Goal: Contribute content: Add original content to the website for others to see

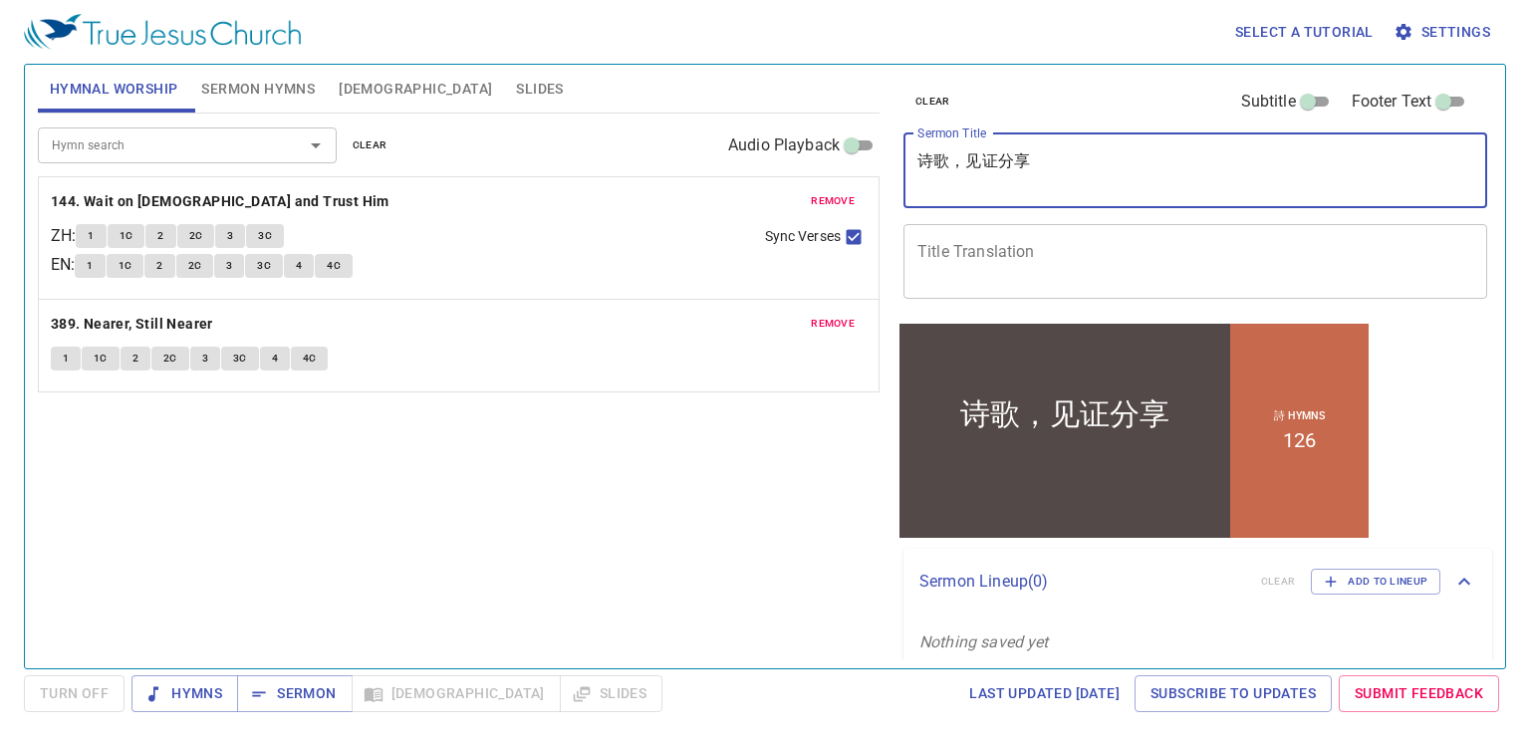
click at [1064, 184] on textarea "诗歌，见证分享" at bounding box center [1196, 170] width 556 height 38
type textarea "诗"
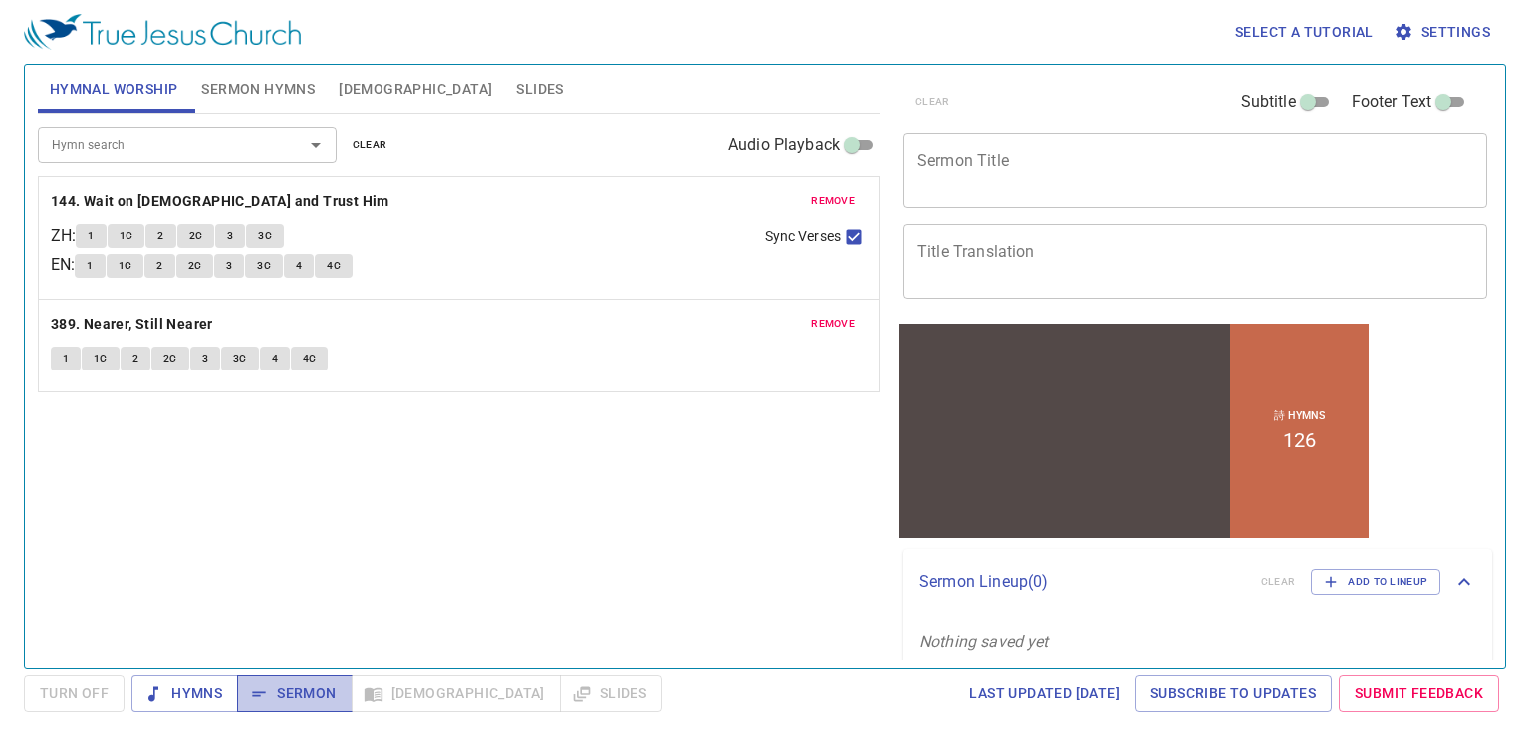
click at [275, 701] on span "Sermon" at bounding box center [294, 694] width 83 height 25
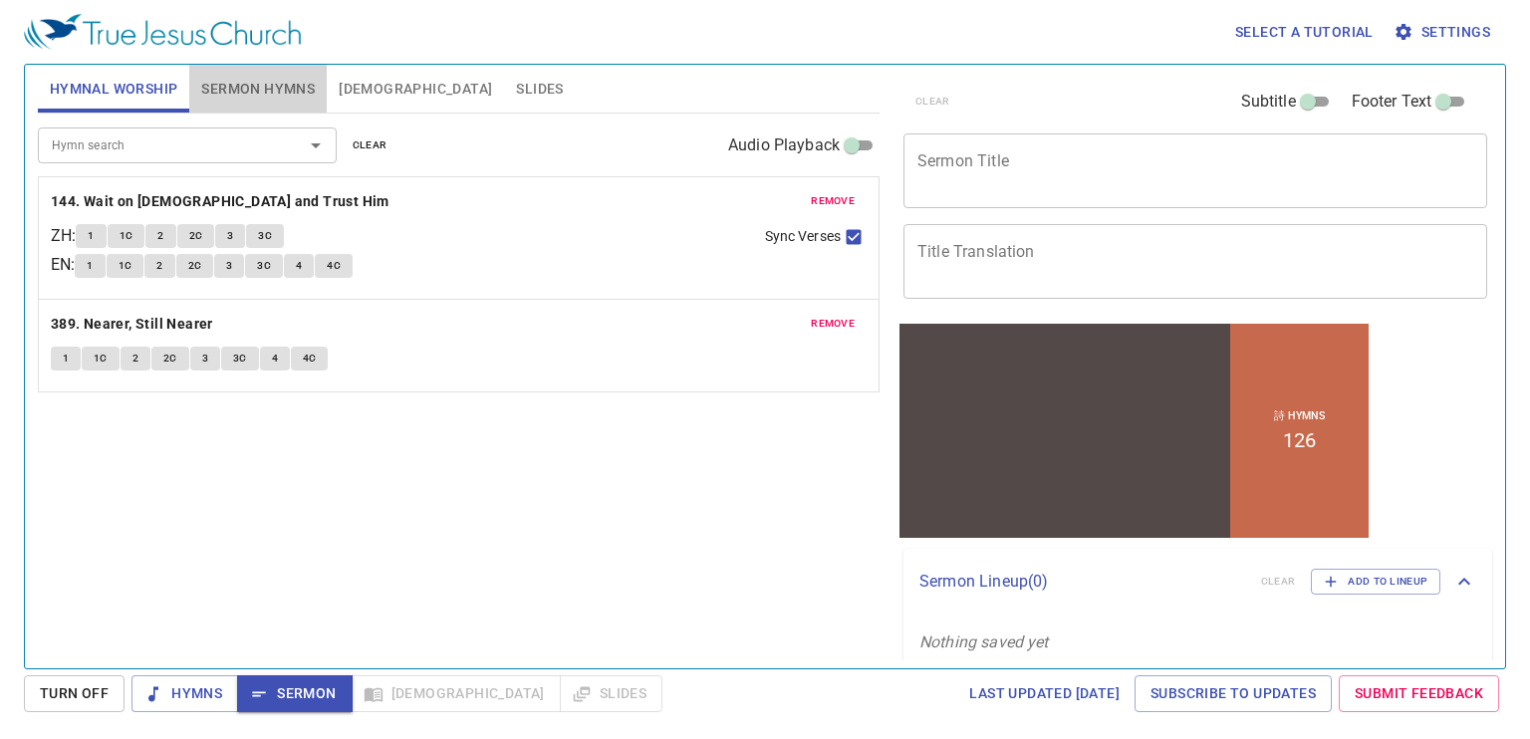
click at [303, 81] on span "Sermon Hymns" at bounding box center [258, 89] width 114 height 25
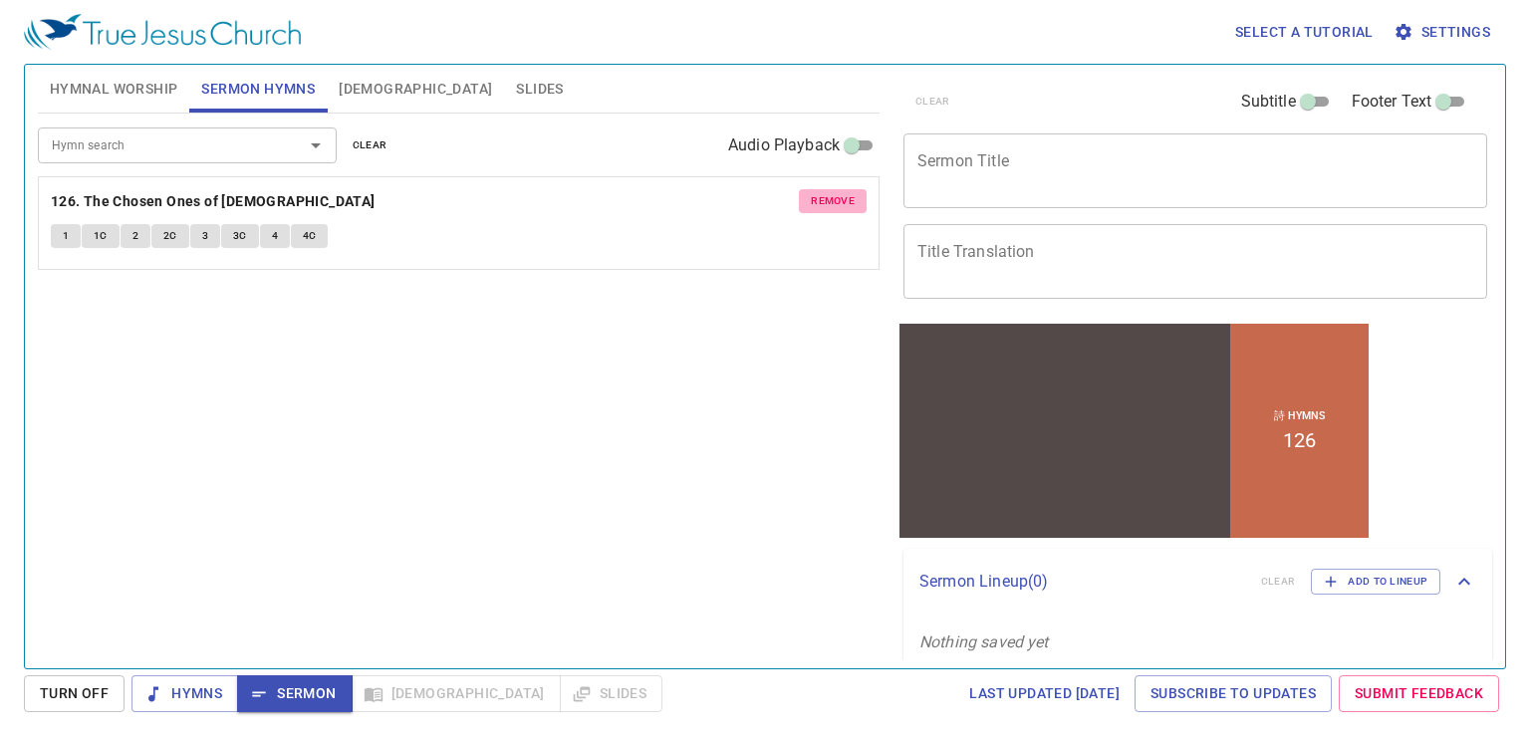
click at [828, 196] on span "remove" at bounding box center [833, 201] width 44 height 18
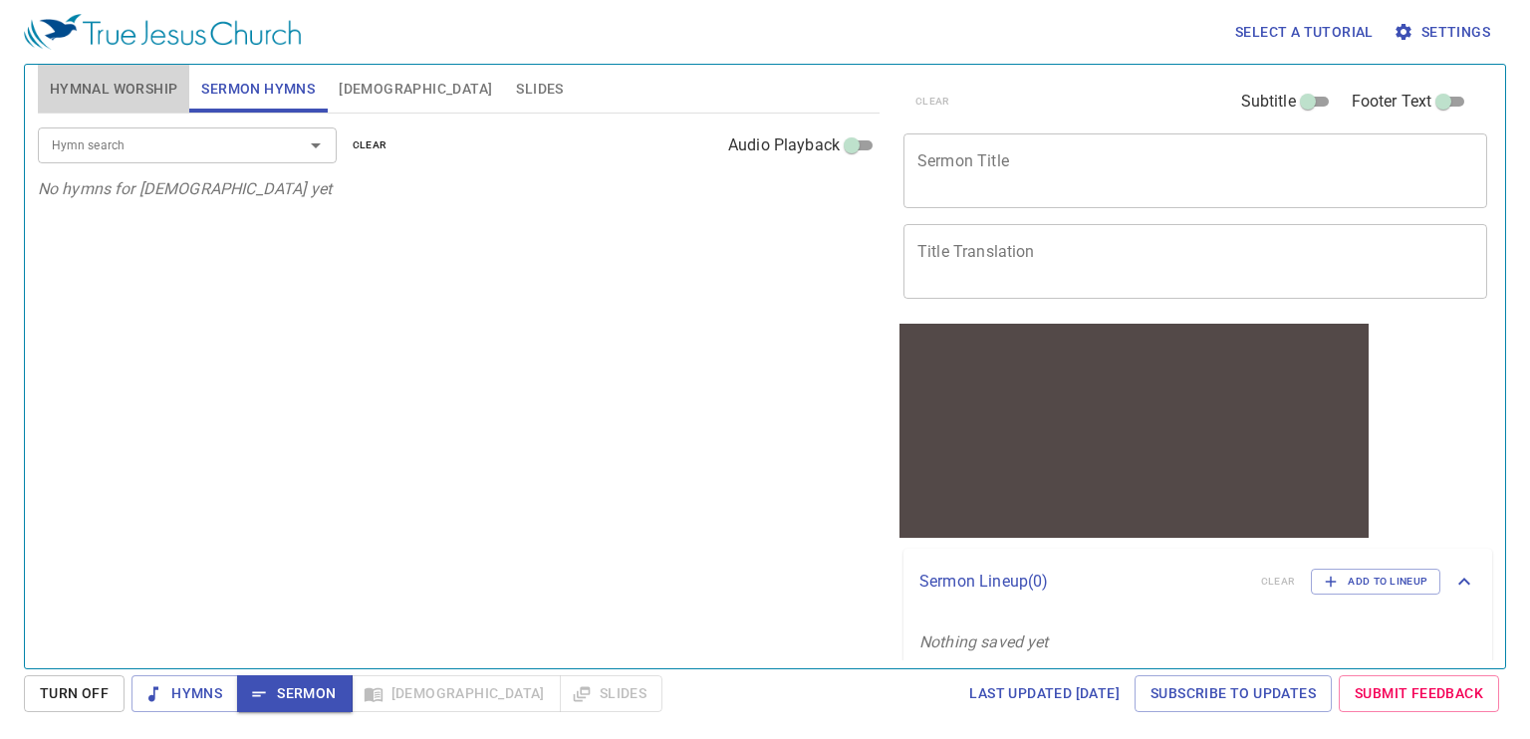
click at [111, 82] on span "Hymnal Worship" at bounding box center [114, 89] width 129 height 25
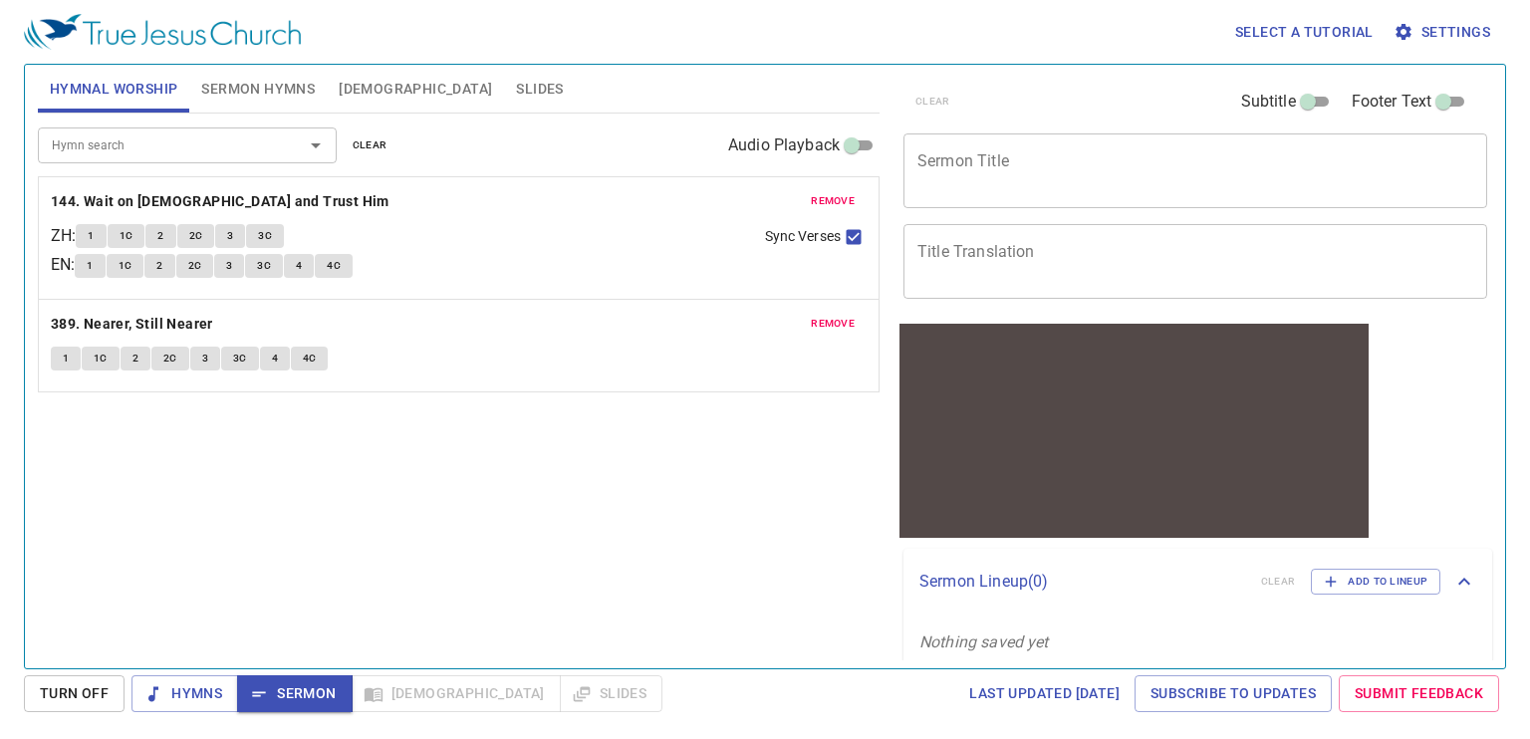
click at [828, 194] on span "remove" at bounding box center [833, 201] width 44 height 18
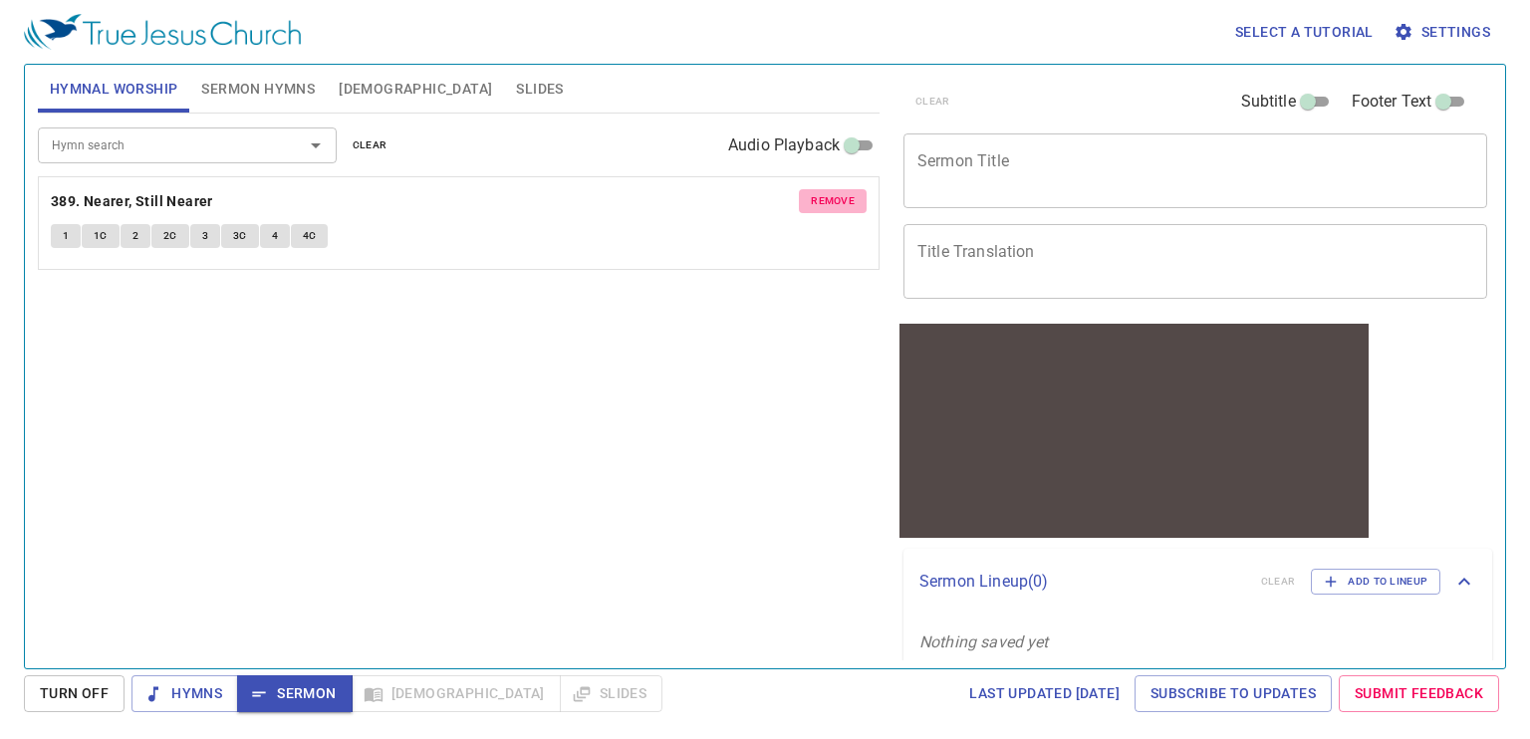
click at [828, 194] on span "remove" at bounding box center [833, 201] width 44 height 18
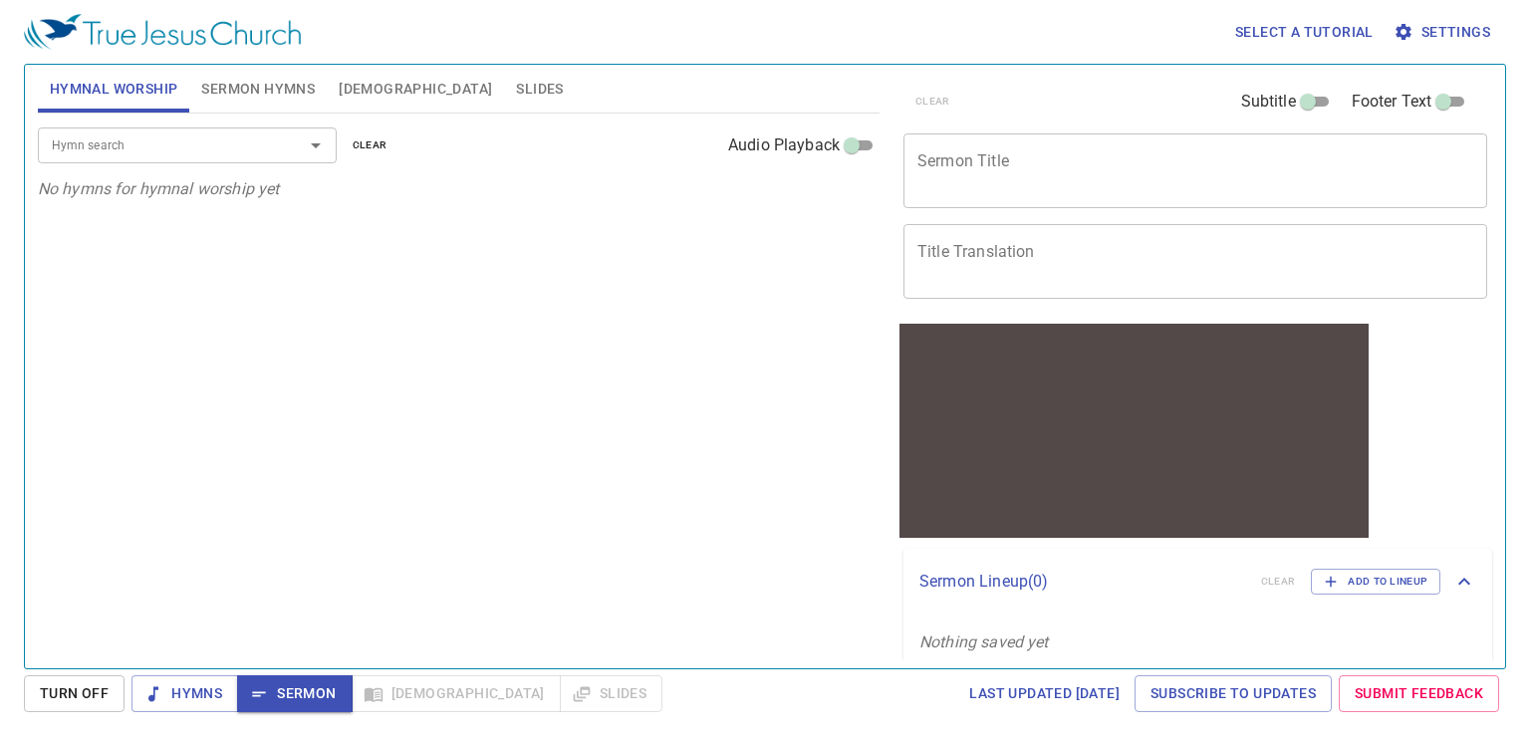
click at [828, 194] on p "No hymns for hymnal worship yet" at bounding box center [459, 189] width 842 height 24
click at [276, 86] on span "Sermon Hymns" at bounding box center [258, 89] width 114 height 25
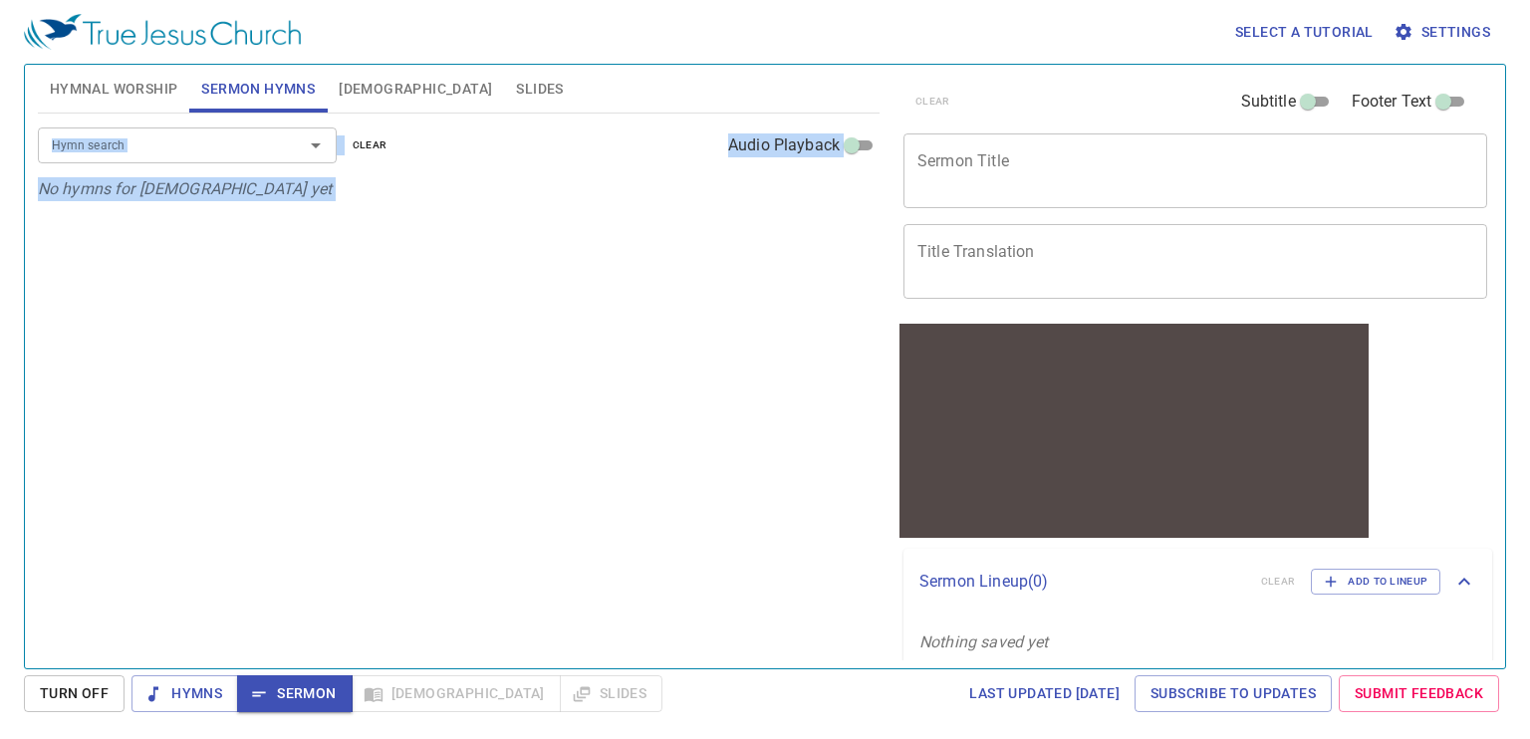
click at [485, 334] on div "Hymn search Hymn search clear Audio Playback No hymns for sermon yet" at bounding box center [459, 383] width 842 height 538
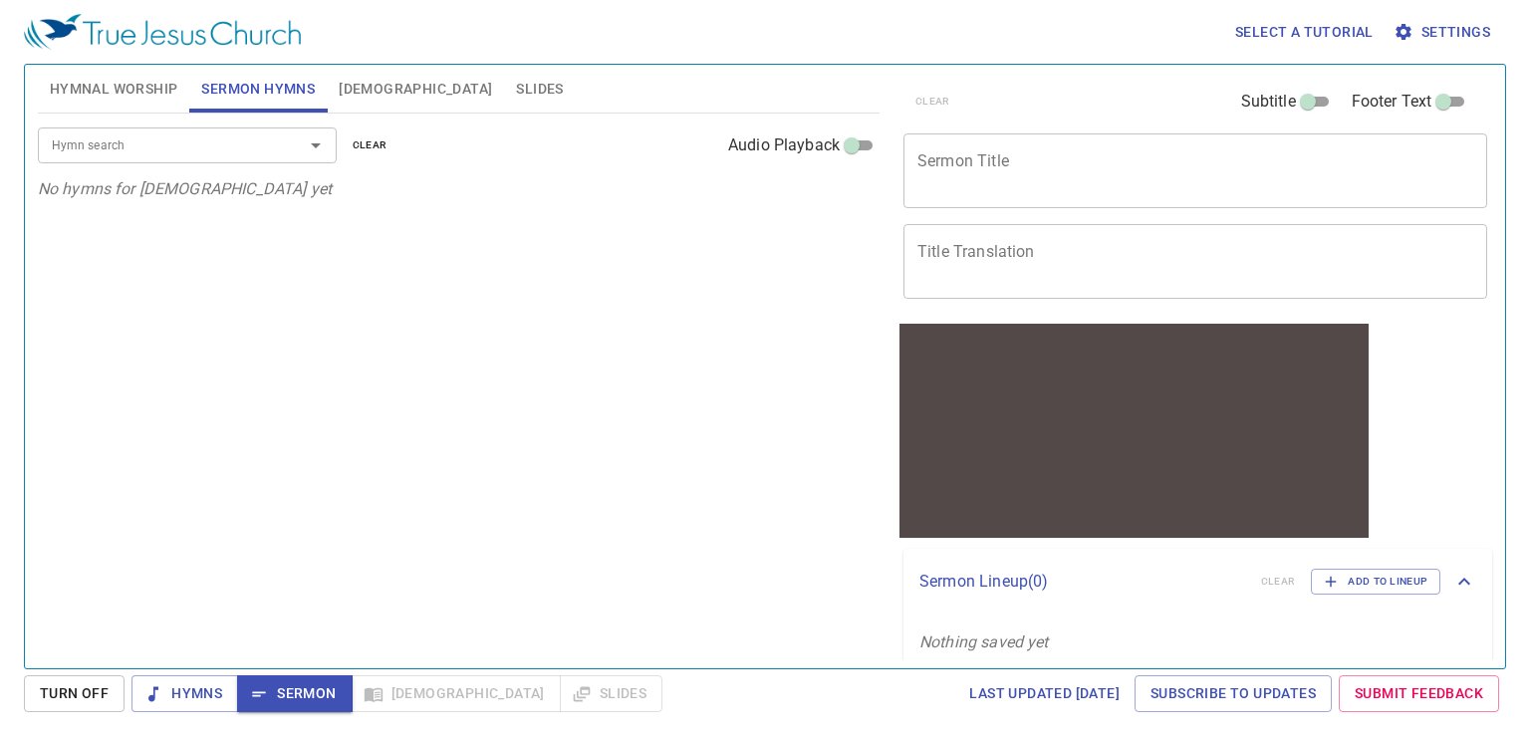
click at [236, 580] on div "Hymn search Hymn search clear Audio Playback No hymns for sermon yet" at bounding box center [459, 383] width 842 height 538
click at [688, 563] on div "Hymn search Hymn search clear Audio Playback No hymns for sermon yet" at bounding box center [459, 383] width 842 height 538
click at [100, 86] on span "Hymnal Worship" at bounding box center [114, 89] width 129 height 25
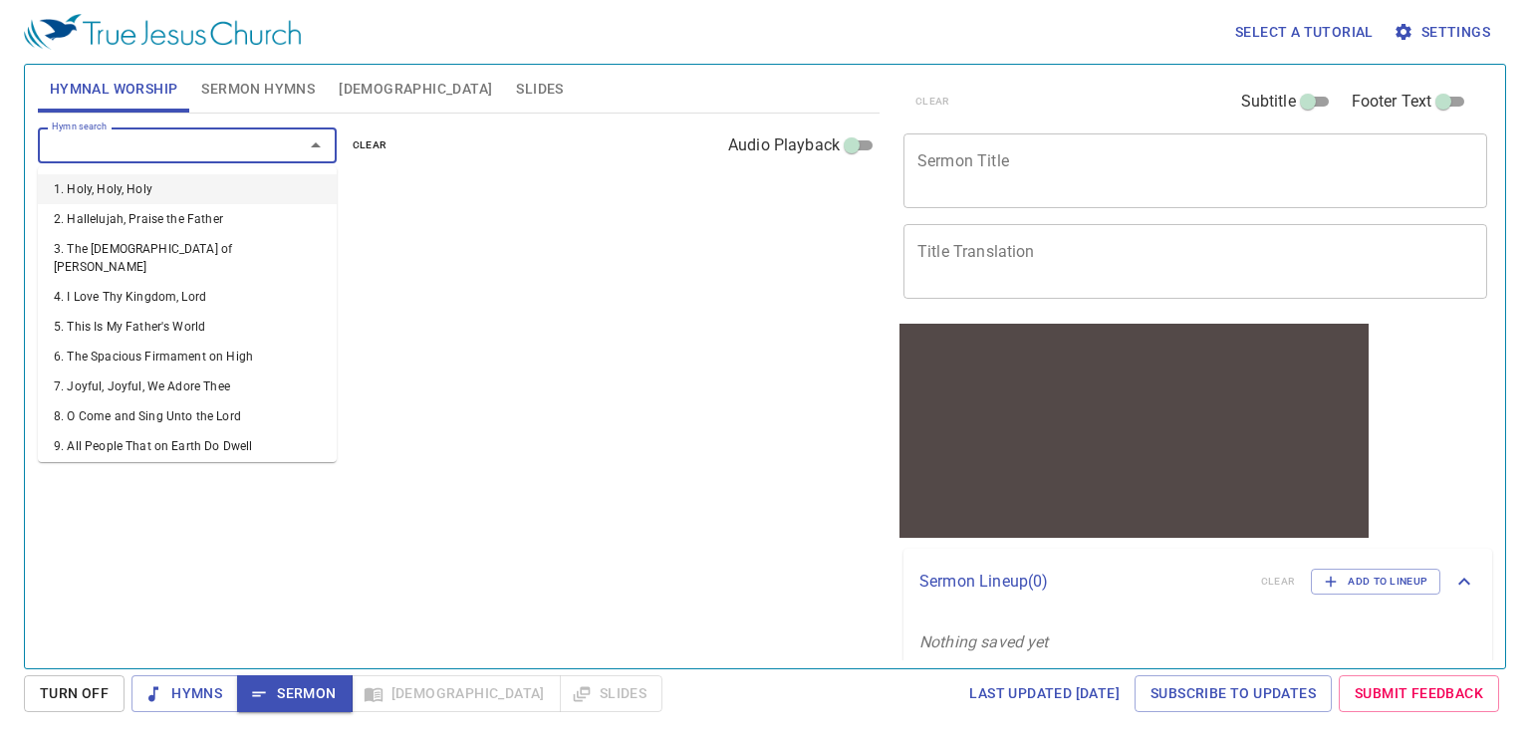
click at [192, 148] on input "Hymn search" at bounding box center [158, 145] width 228 height 23
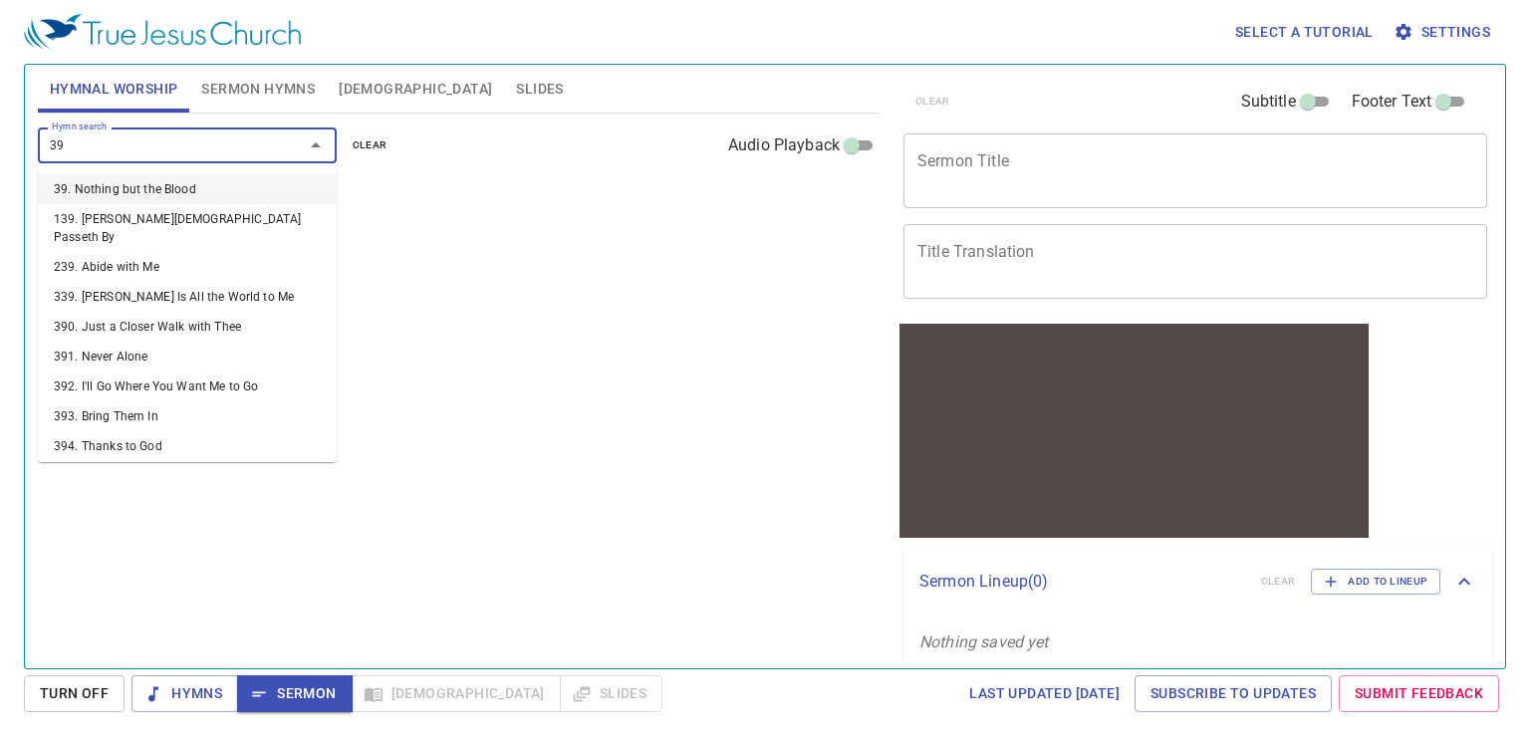
type input "394"
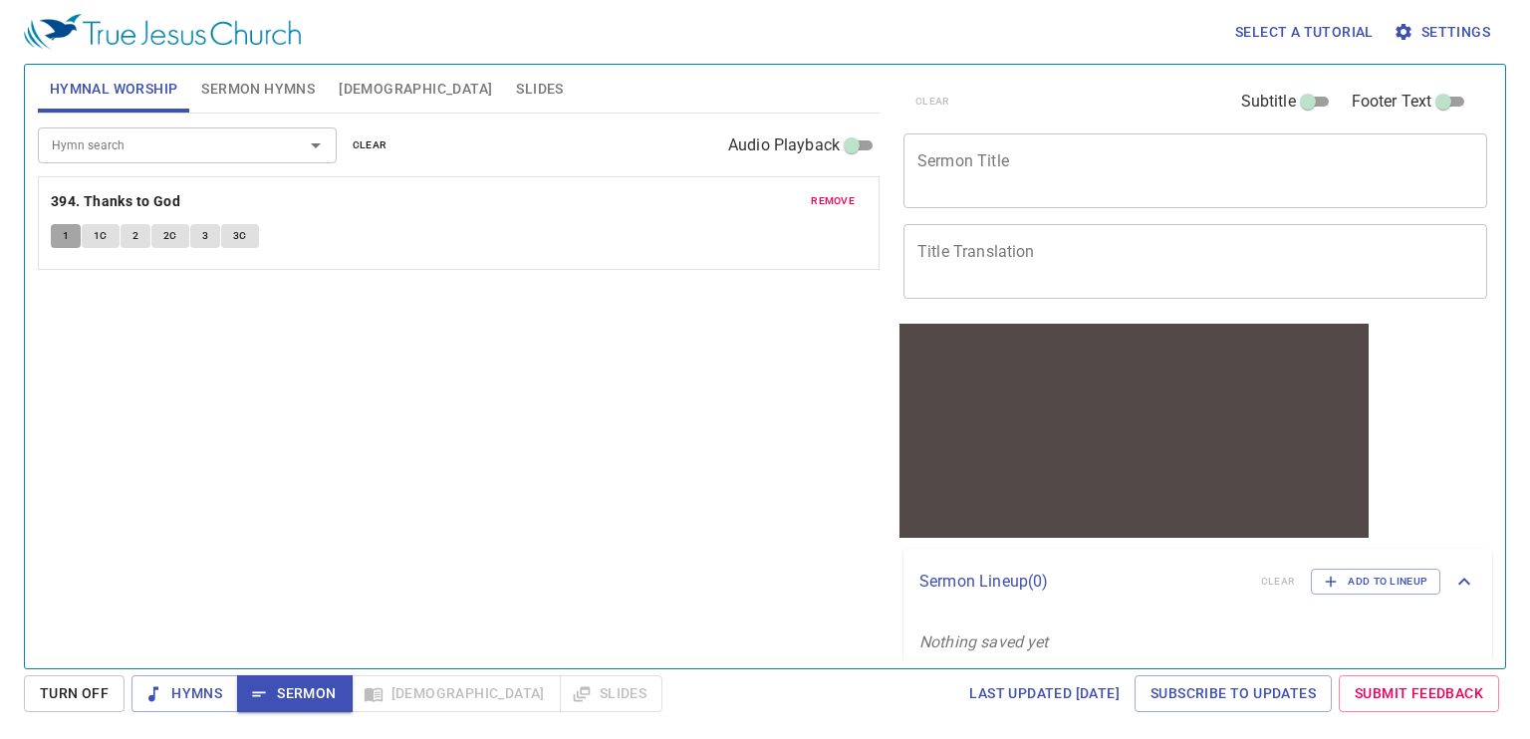
click at [53, 228] on button "1" at bounding box center [66, 236] width 30 height 24
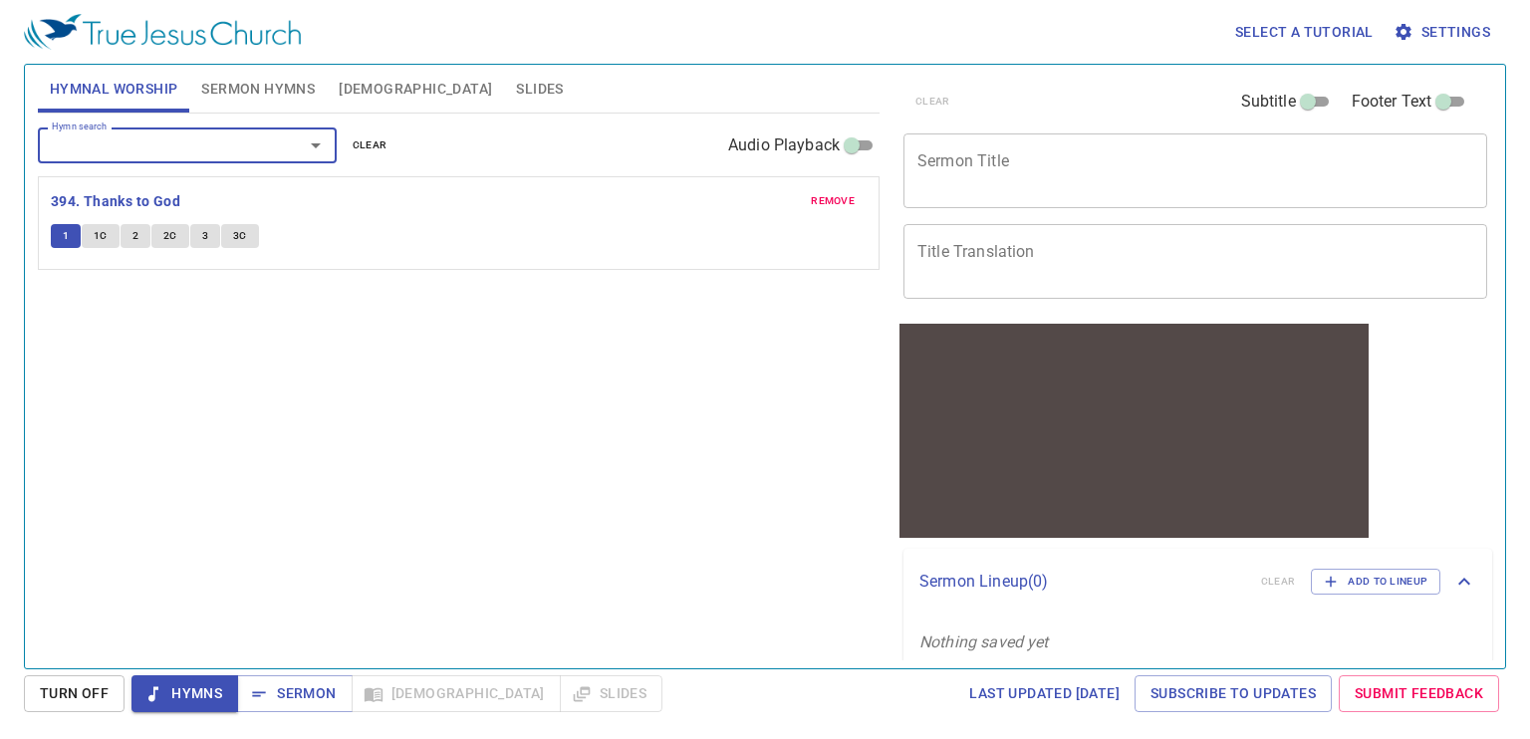
click at [114, 140] on input "Hymn search" at bounding box center [158, 145] width 228 height 23
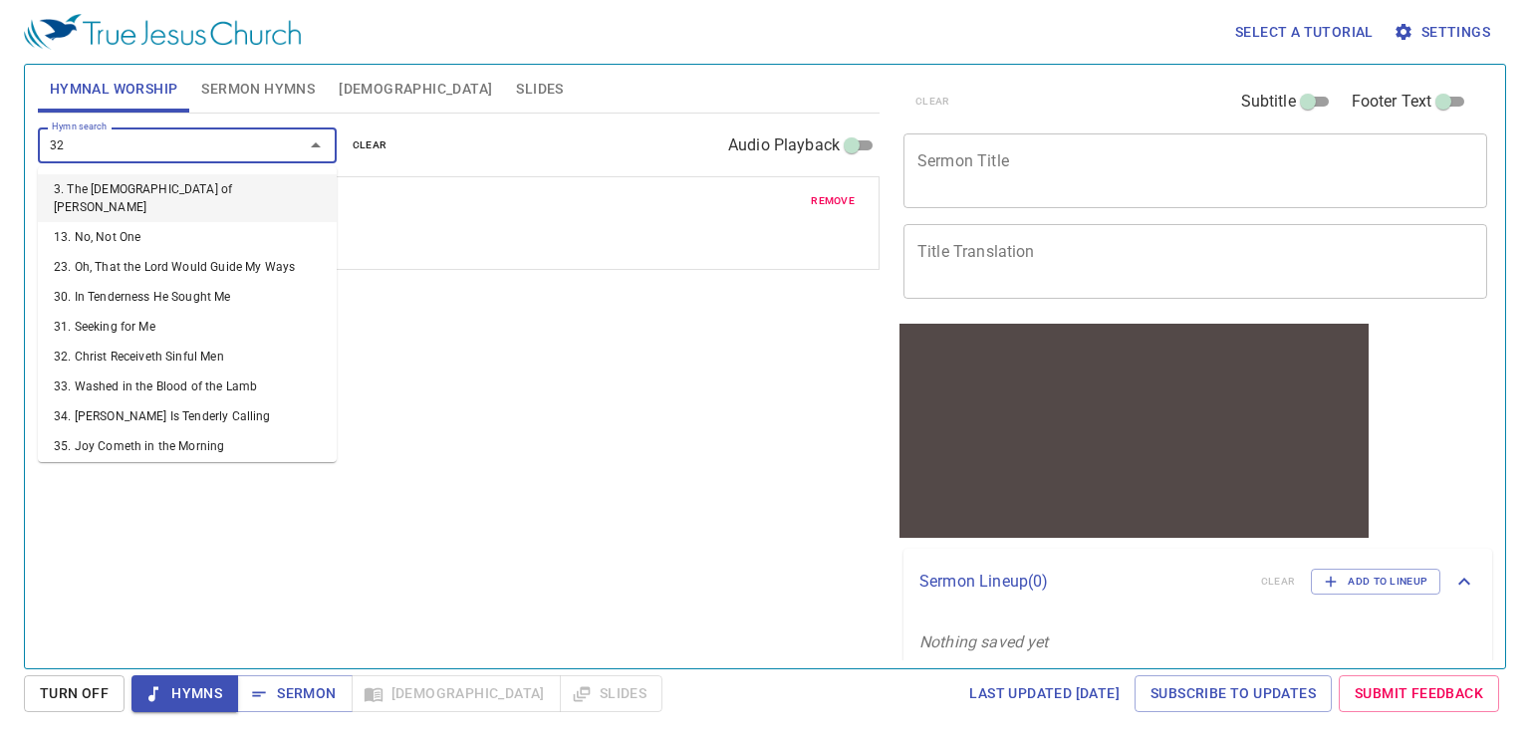
type input "324"
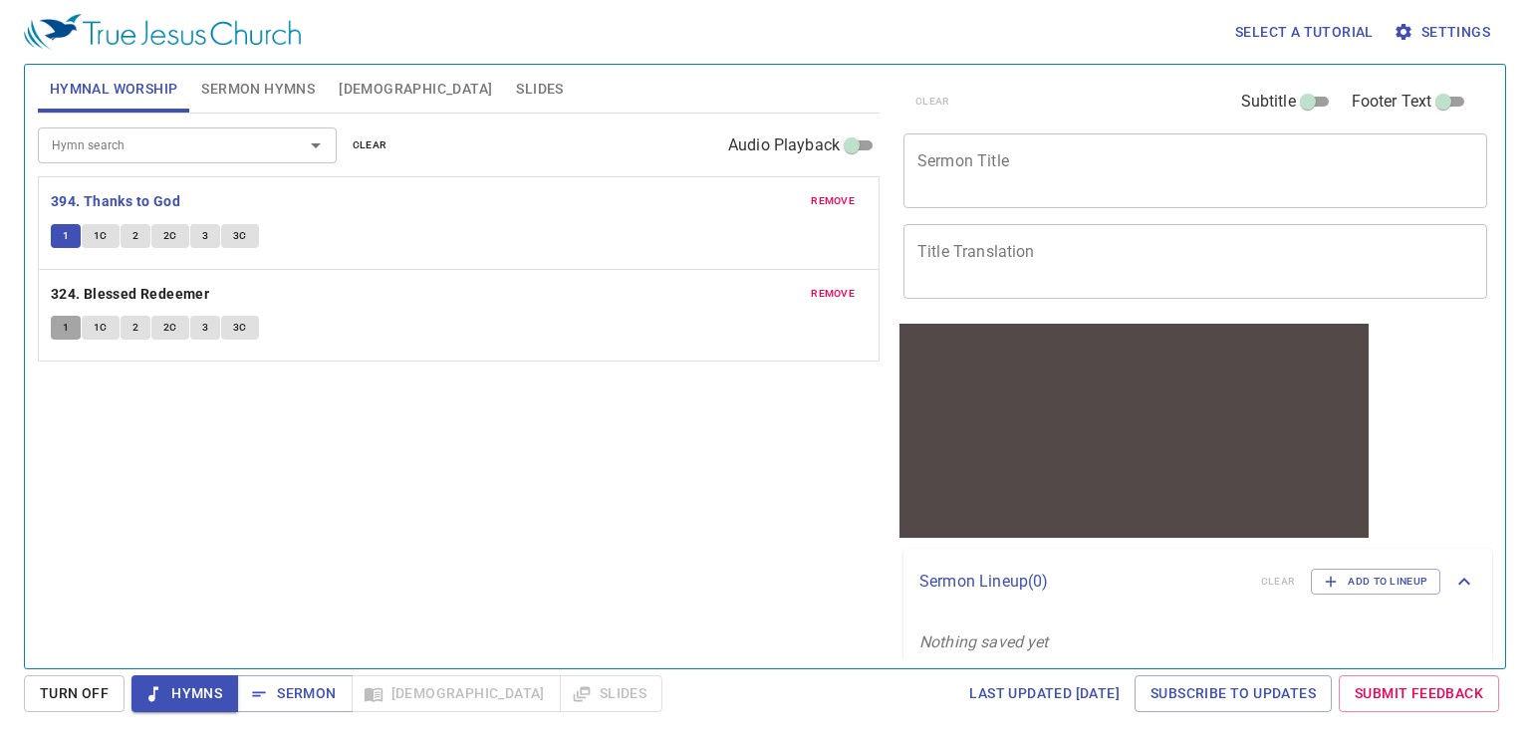
click at [68, 331] on button "1" at bounding box center [66, 328] width 30 height 24
click at [988, 178] on textarea "Sermon Title" at bounding box center [1196, 170] width 556 height 38
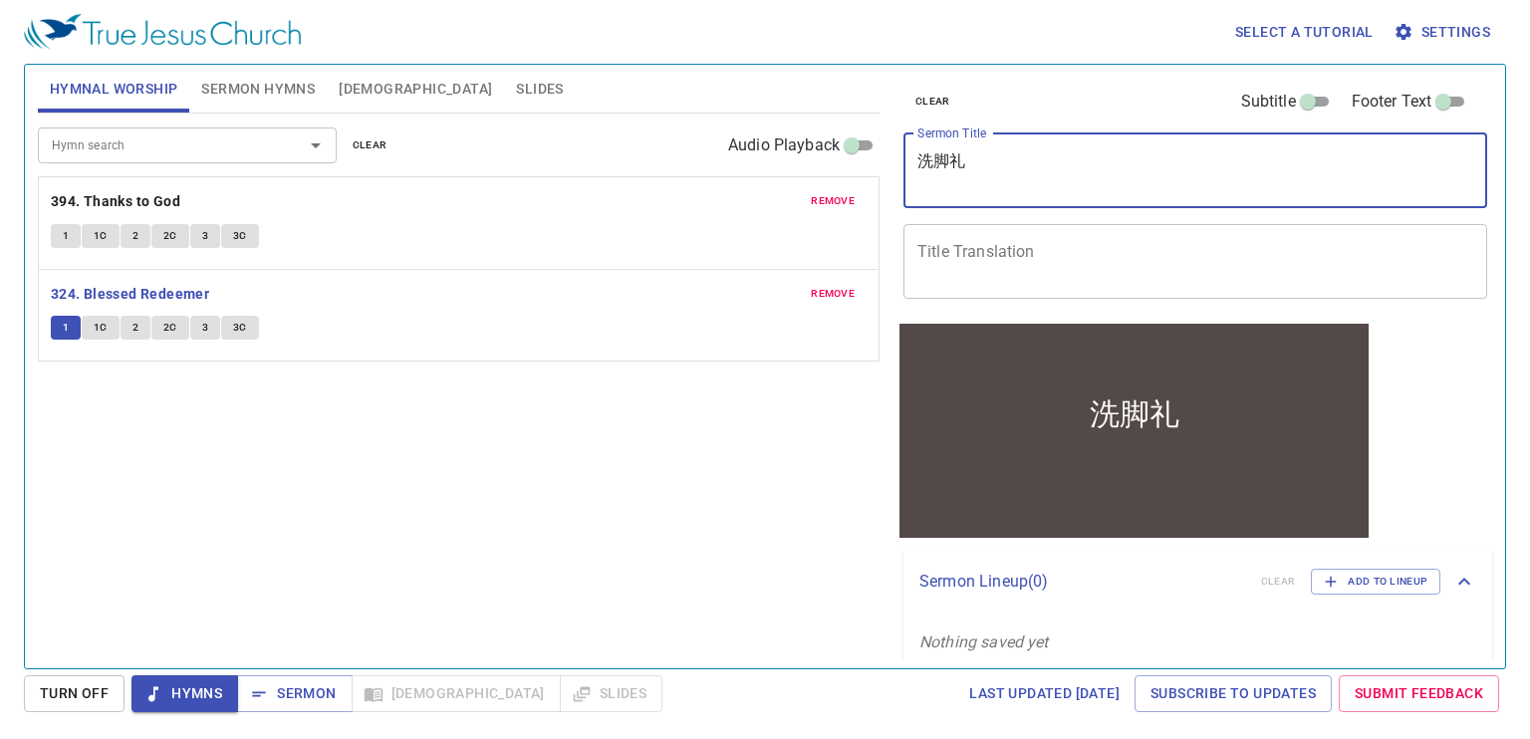
type textarea "洗脚礼"
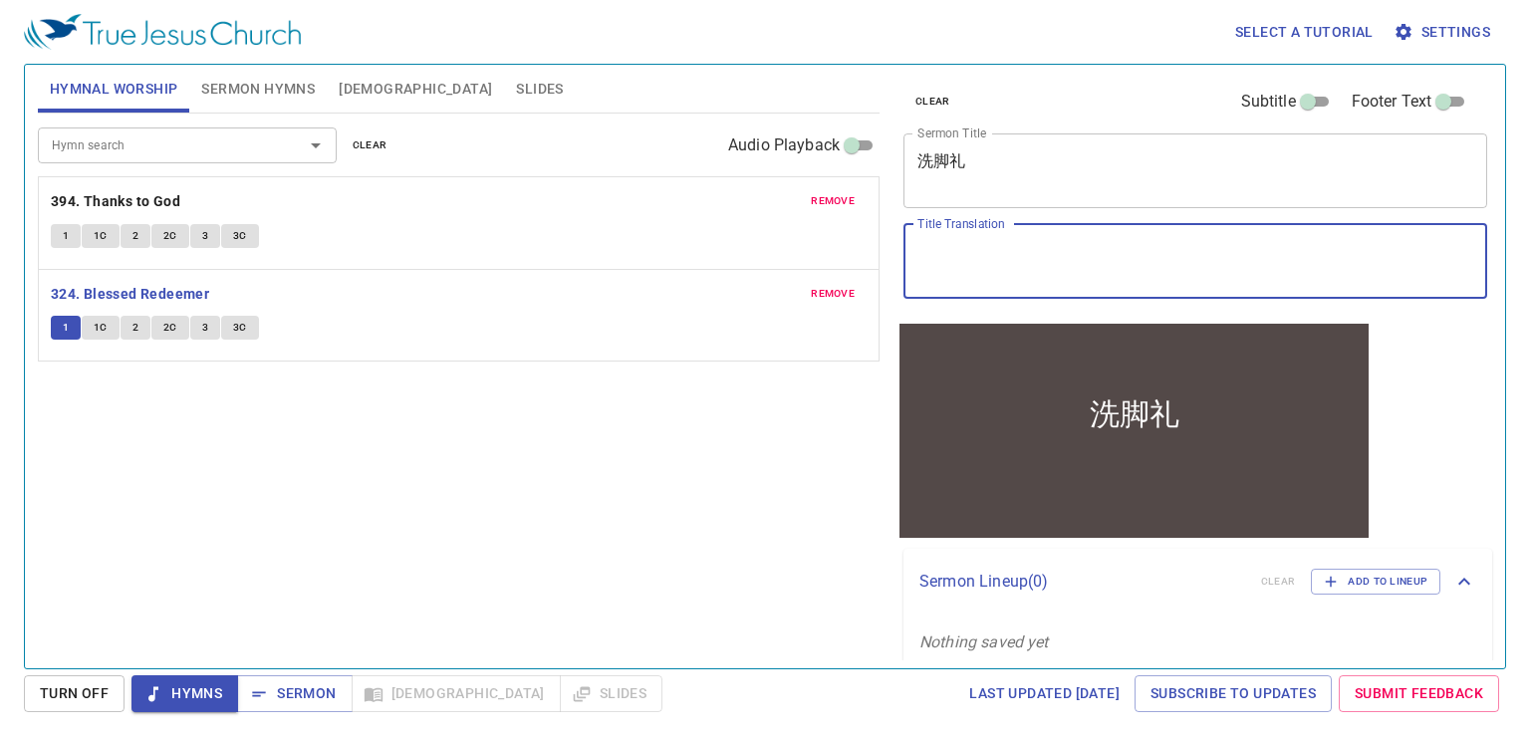
click at [998, 268] on textarea "Title Translation" at bounding box center [1196, 261] width 556 height 38
type textarea "Foot Washing"
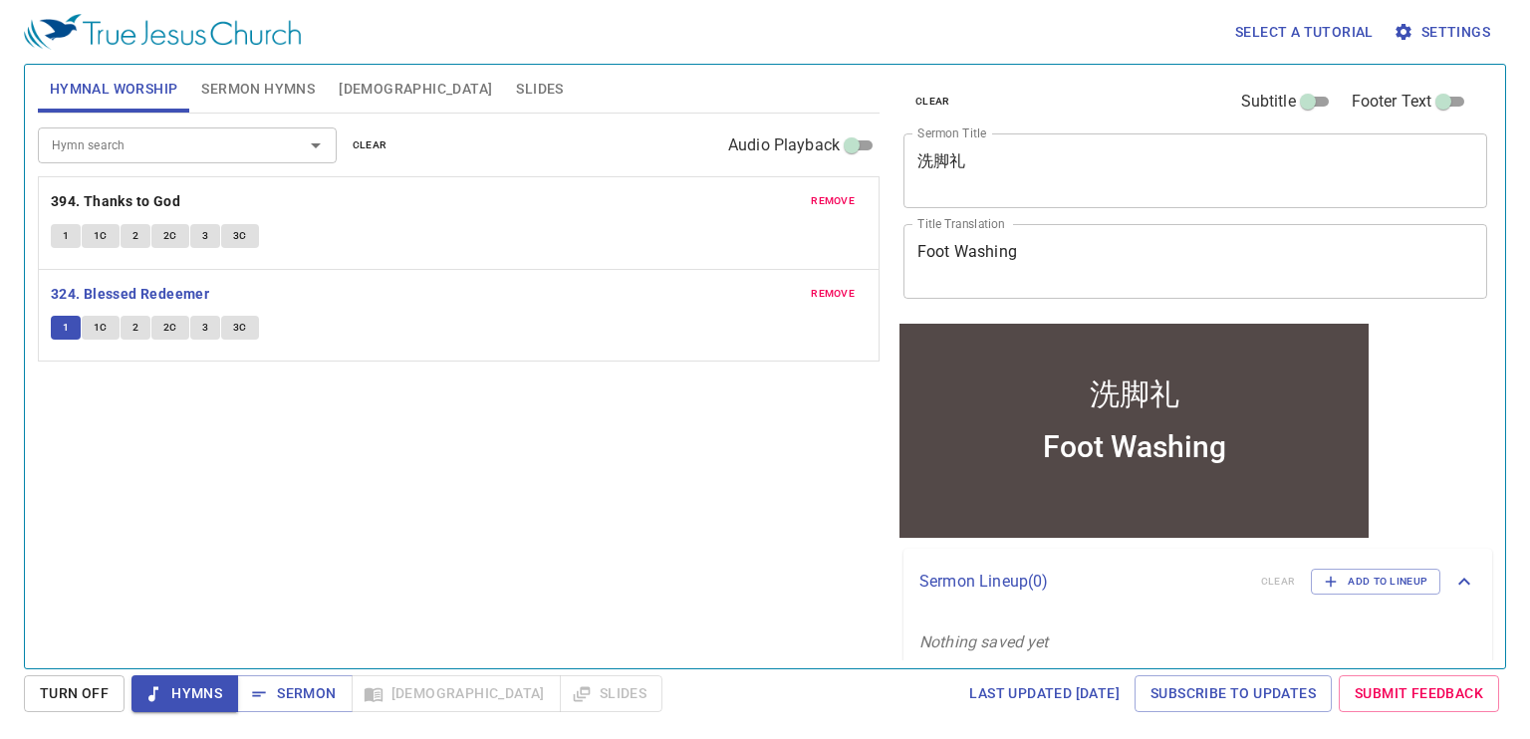
click at [259, 469] on div "Hymn search Hymn search clear Audio Playback remove 394. Thanks to God 1 1C 2 2…" at bounding box center [459, 383] width 842 height 538
click at [99, 158] on div "Hymn search" at bounding box center [187, 145] width 299 height 35
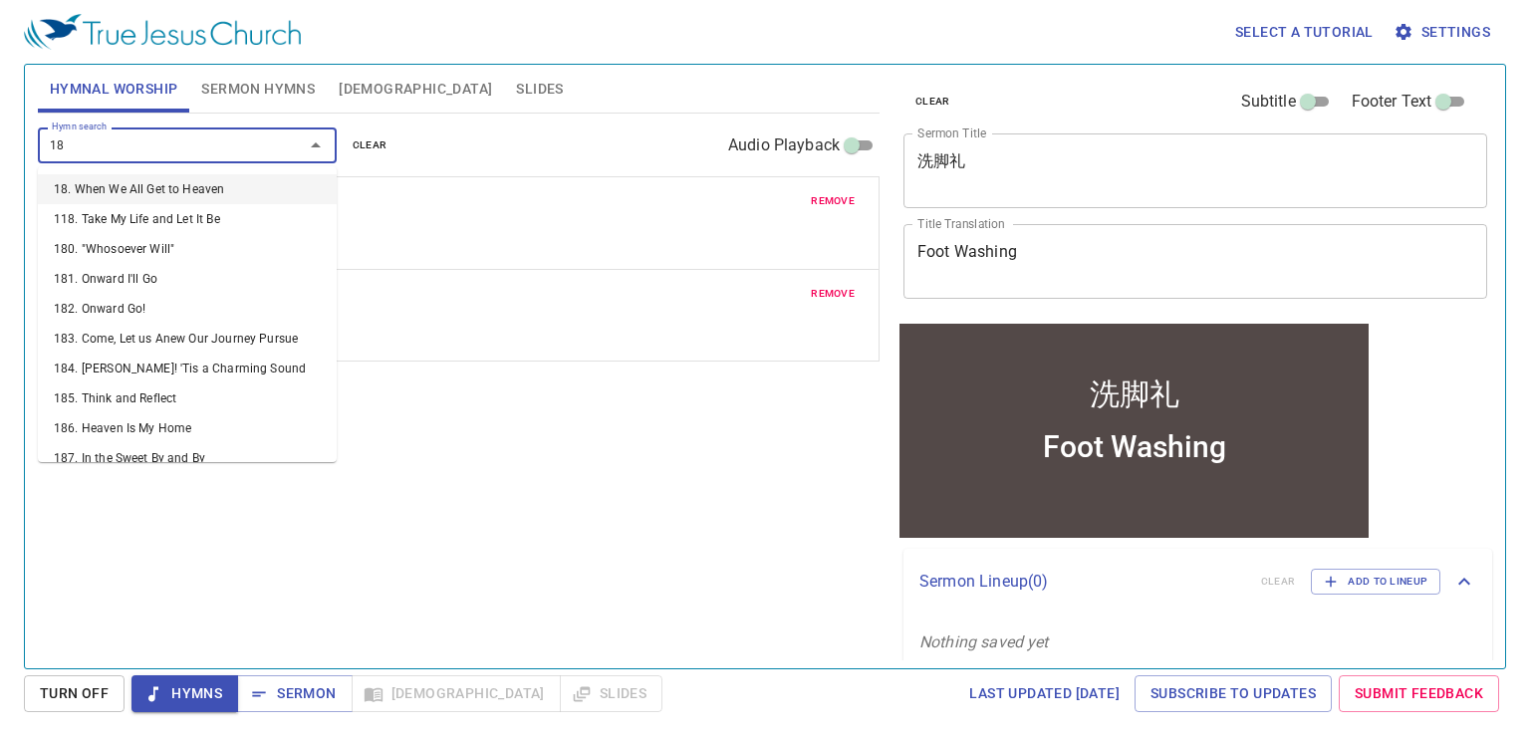
type input "189"
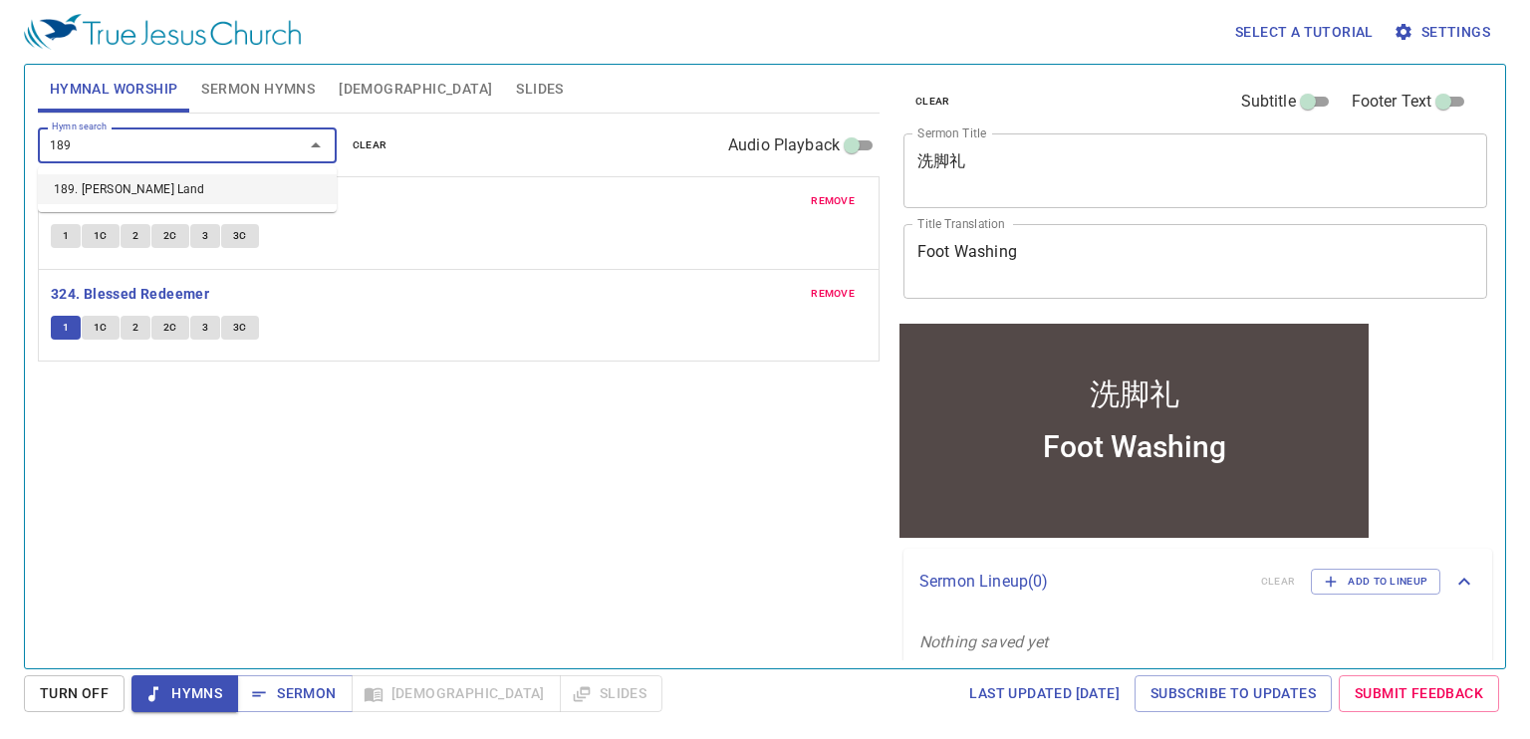
click at [121, 180] on li "189. Beulah Land" at bounding box center [187, 189] width 299 height 30
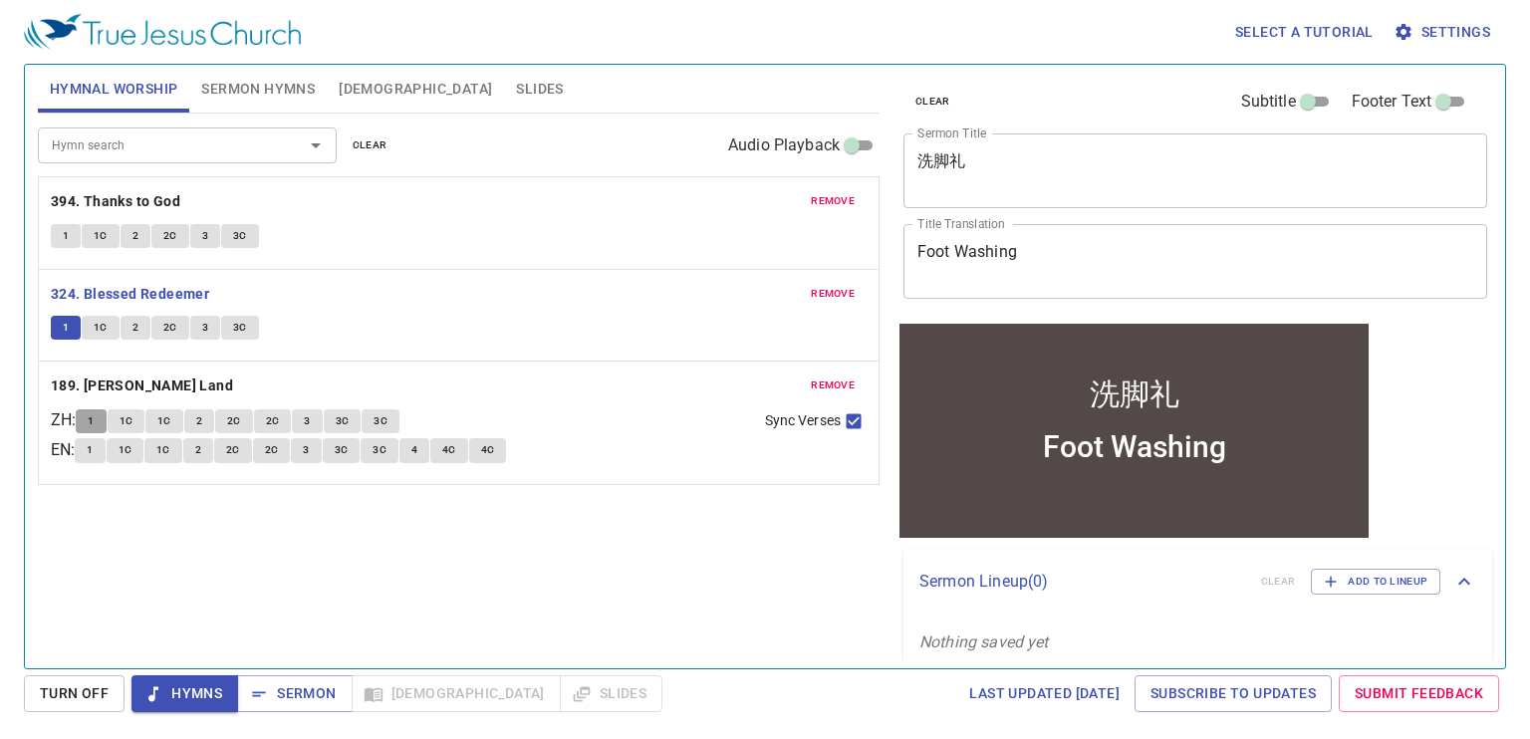
click at [93, 412] on button "1" at bounding box center [91, 422] width 30 height 24
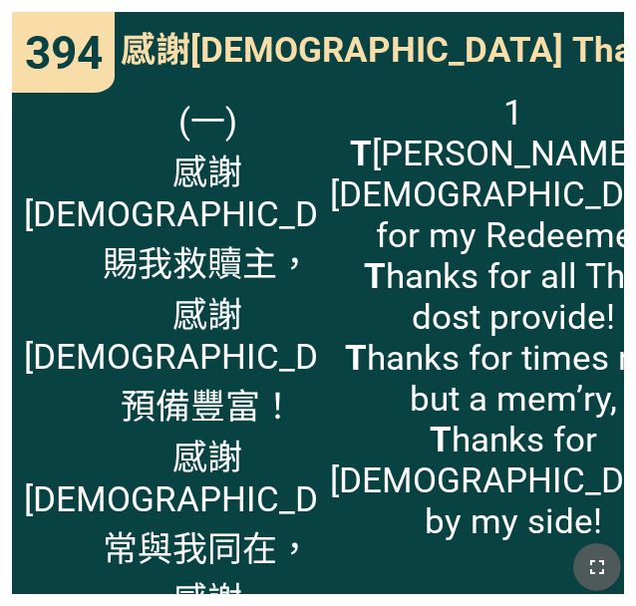
click at [600, 558] on icon "button" at bounding box center [597, 567] width 24 height 24
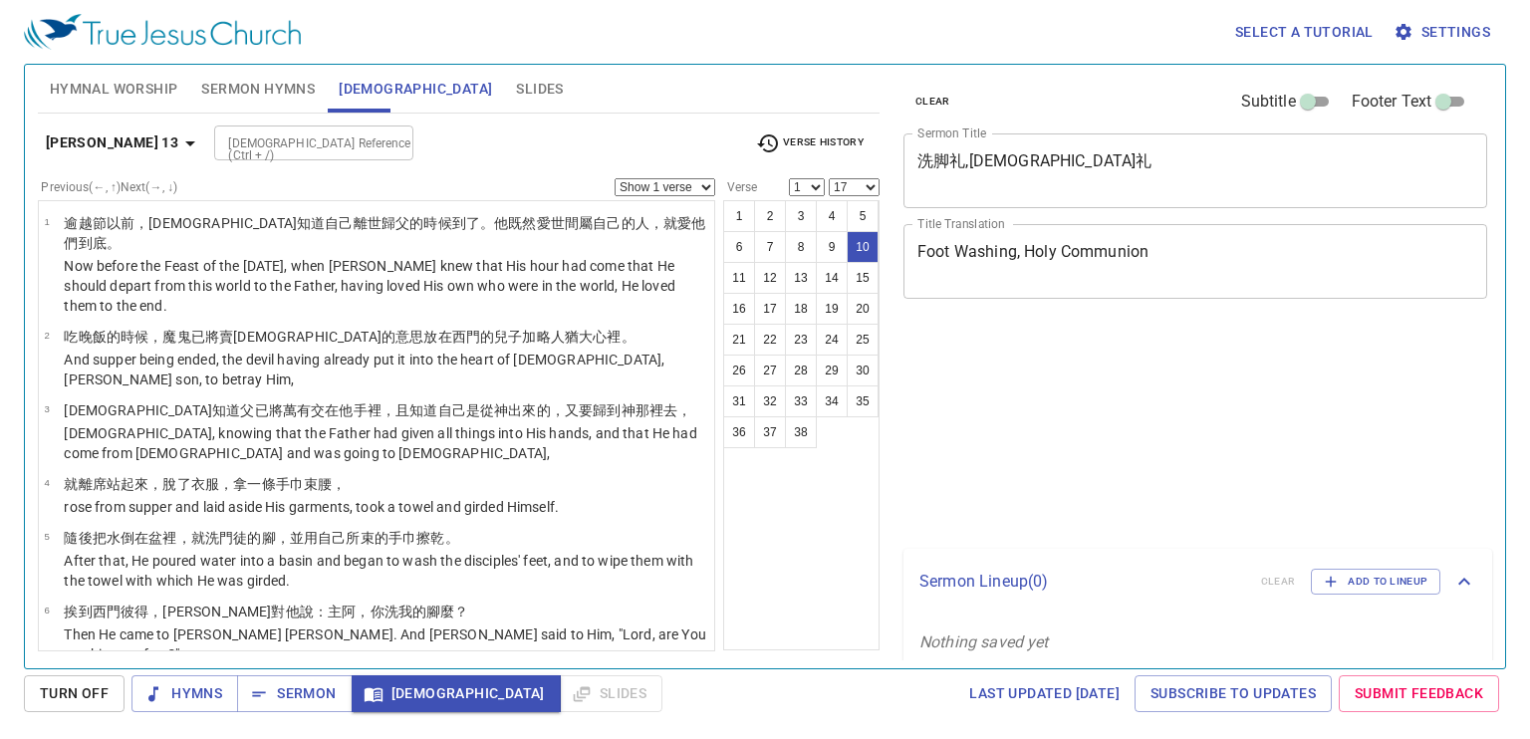
select select "17"
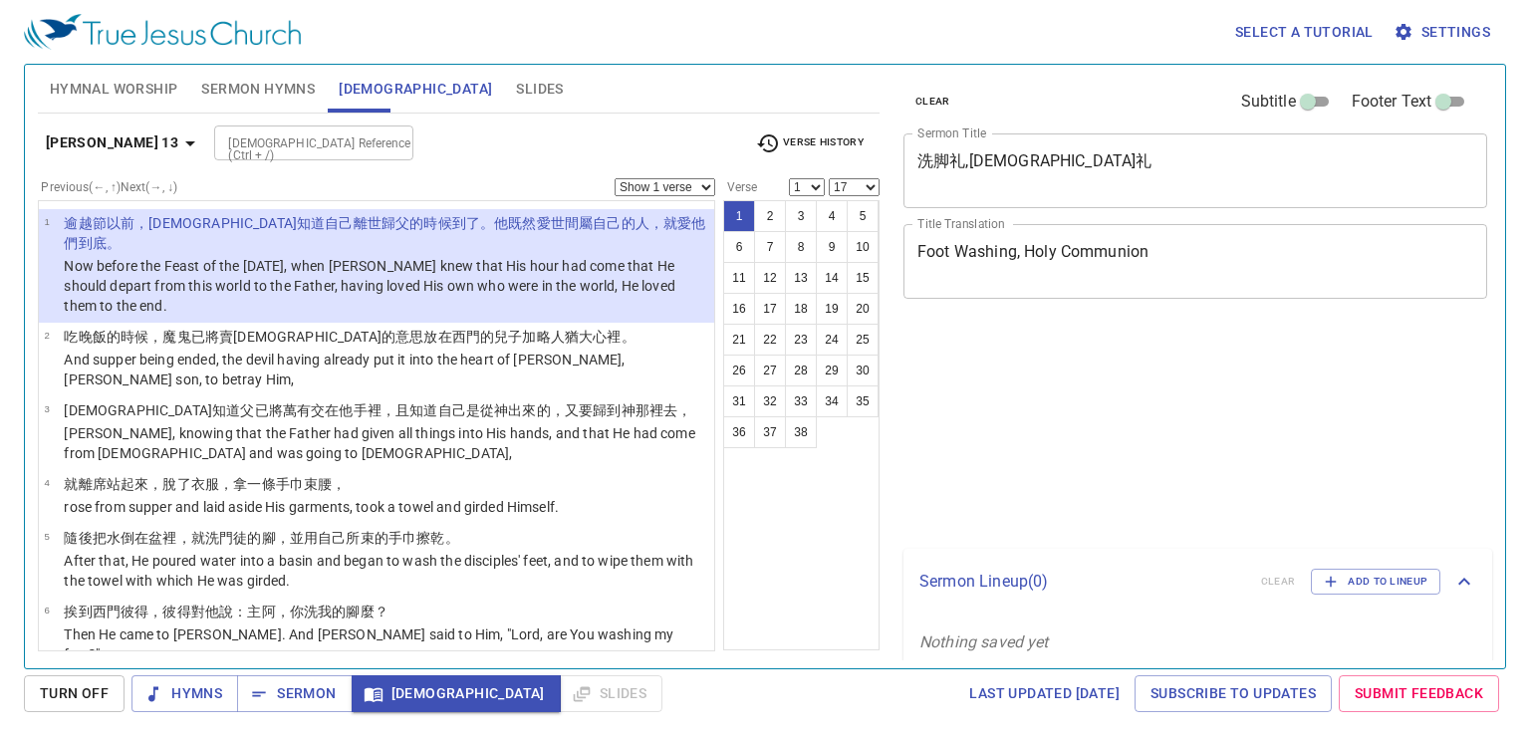
select select "17"
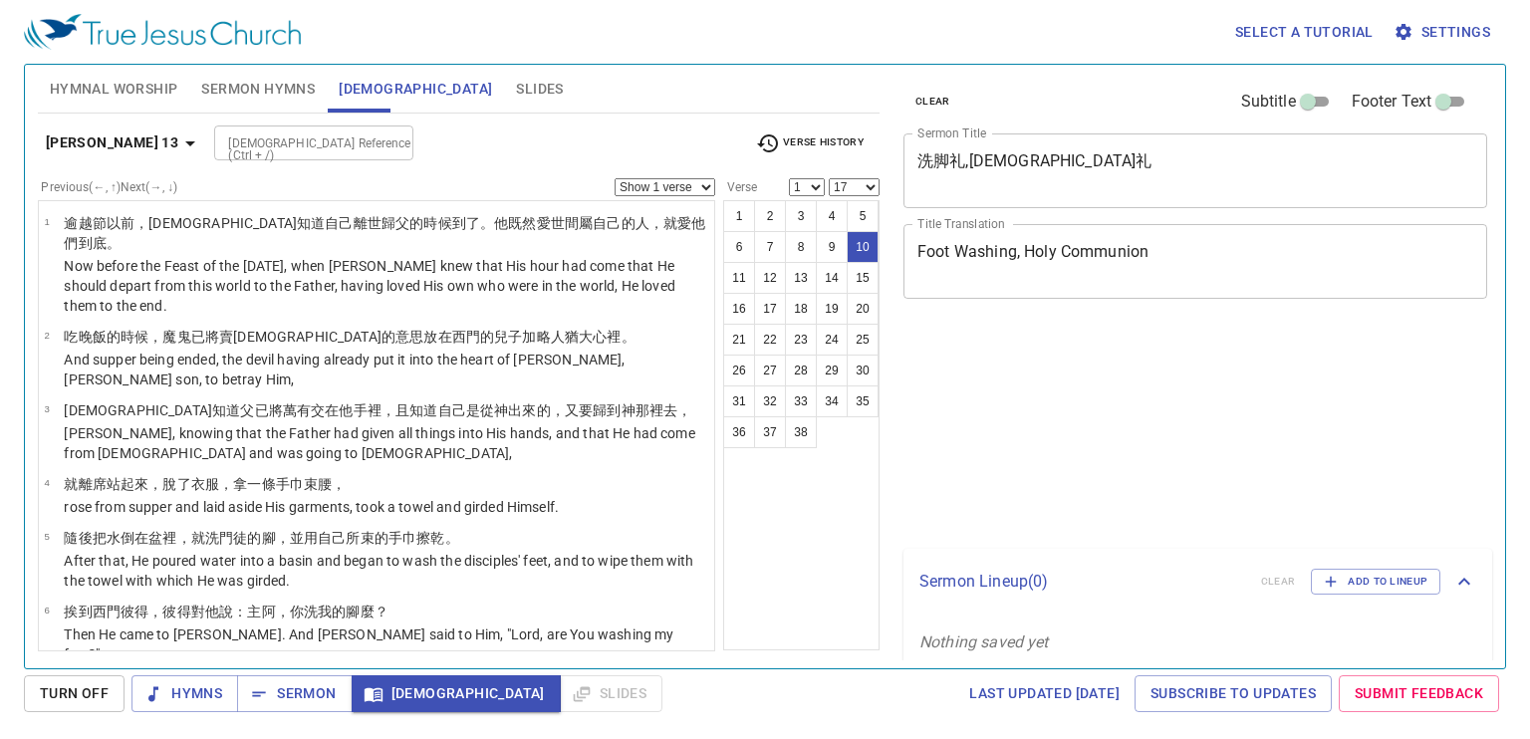
select select "17"
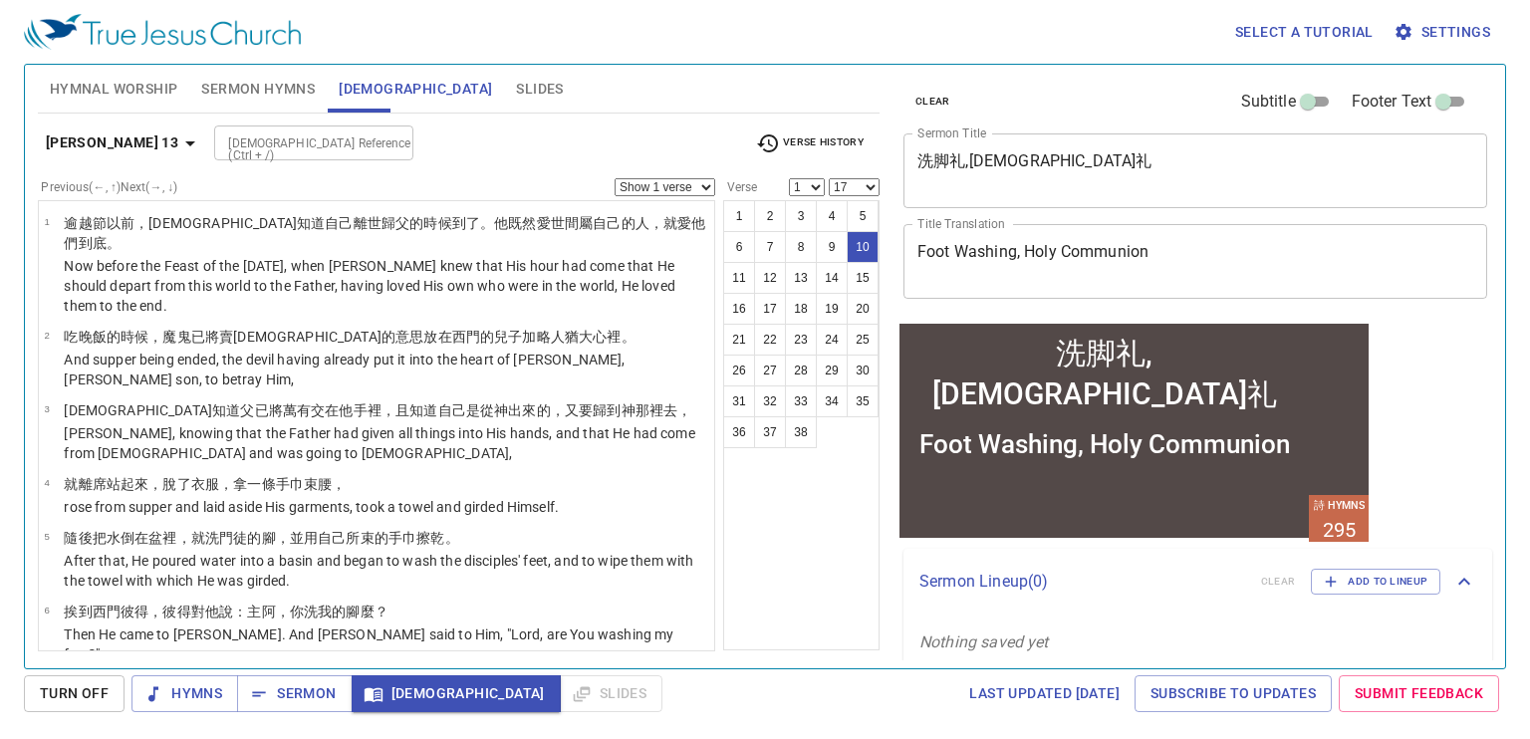
scroll to position [380, 0]
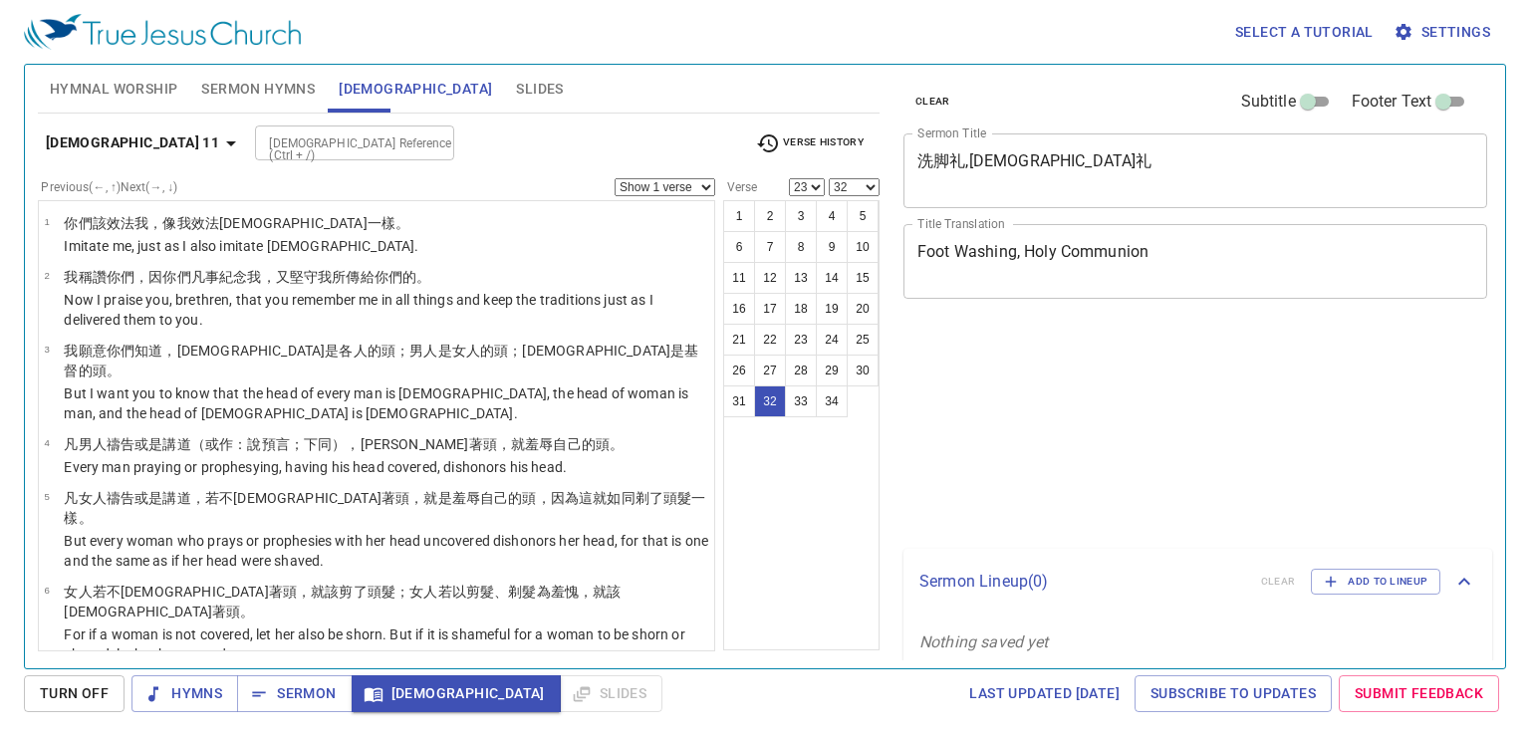
select select "23"
select select "32"
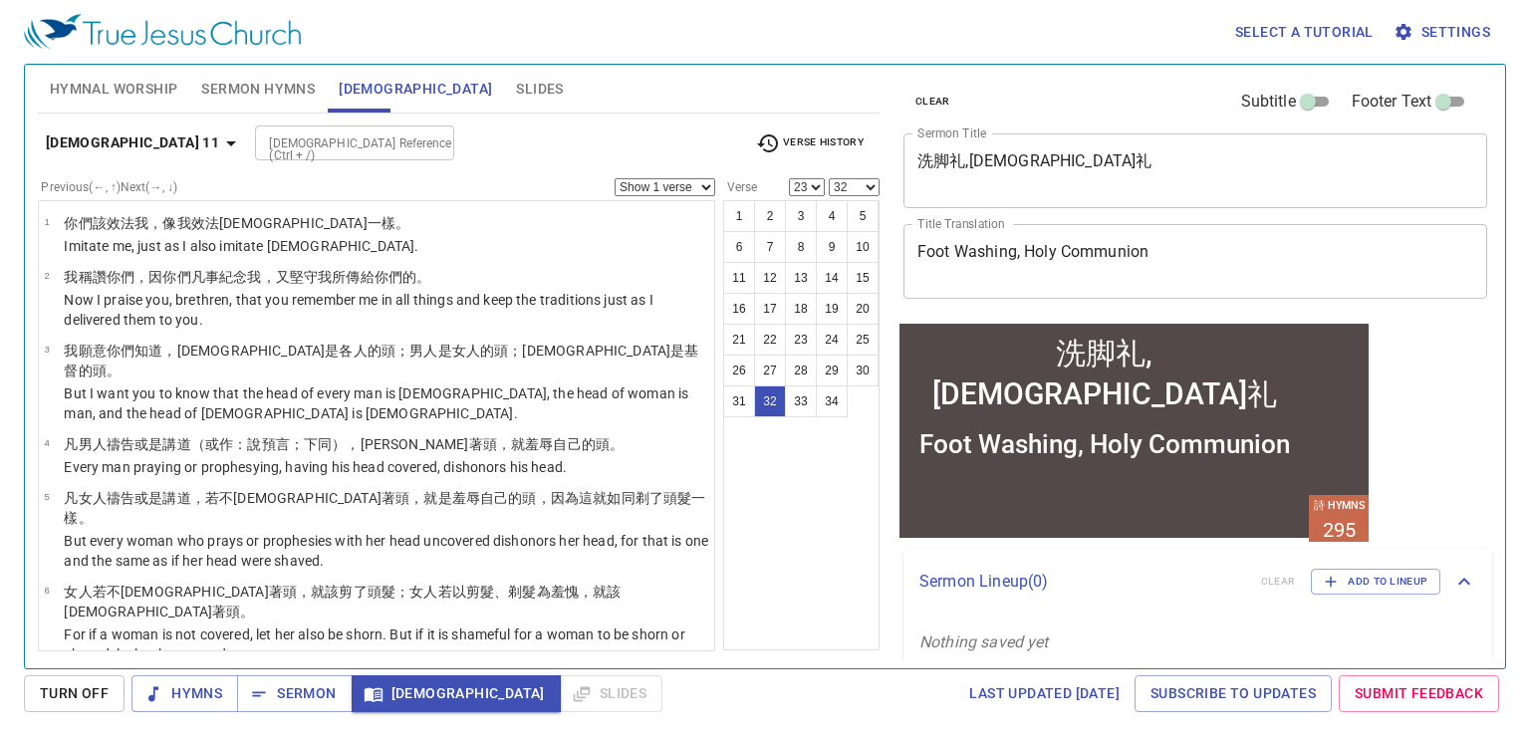
scroll to position [1686, 0]
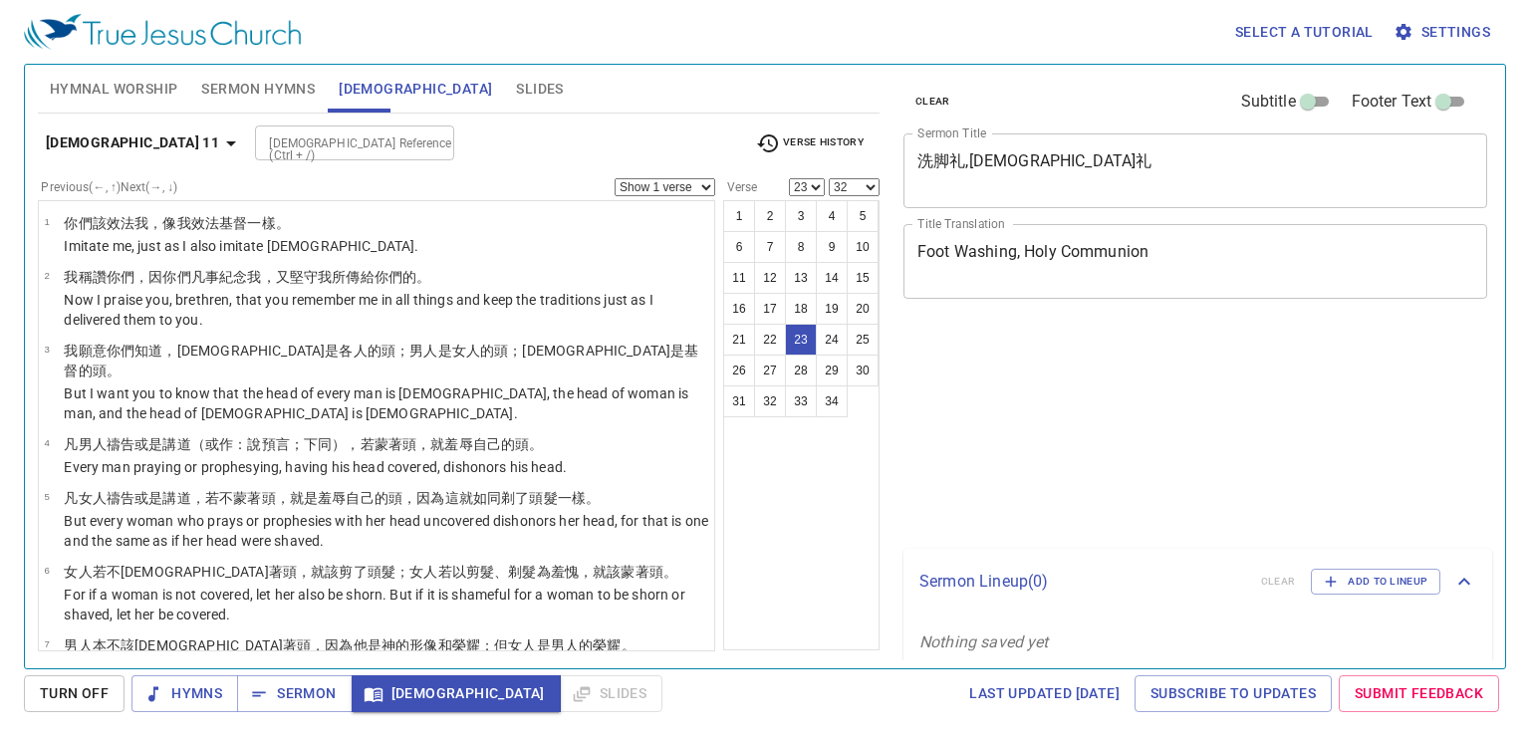
select select "23"
select select "32"
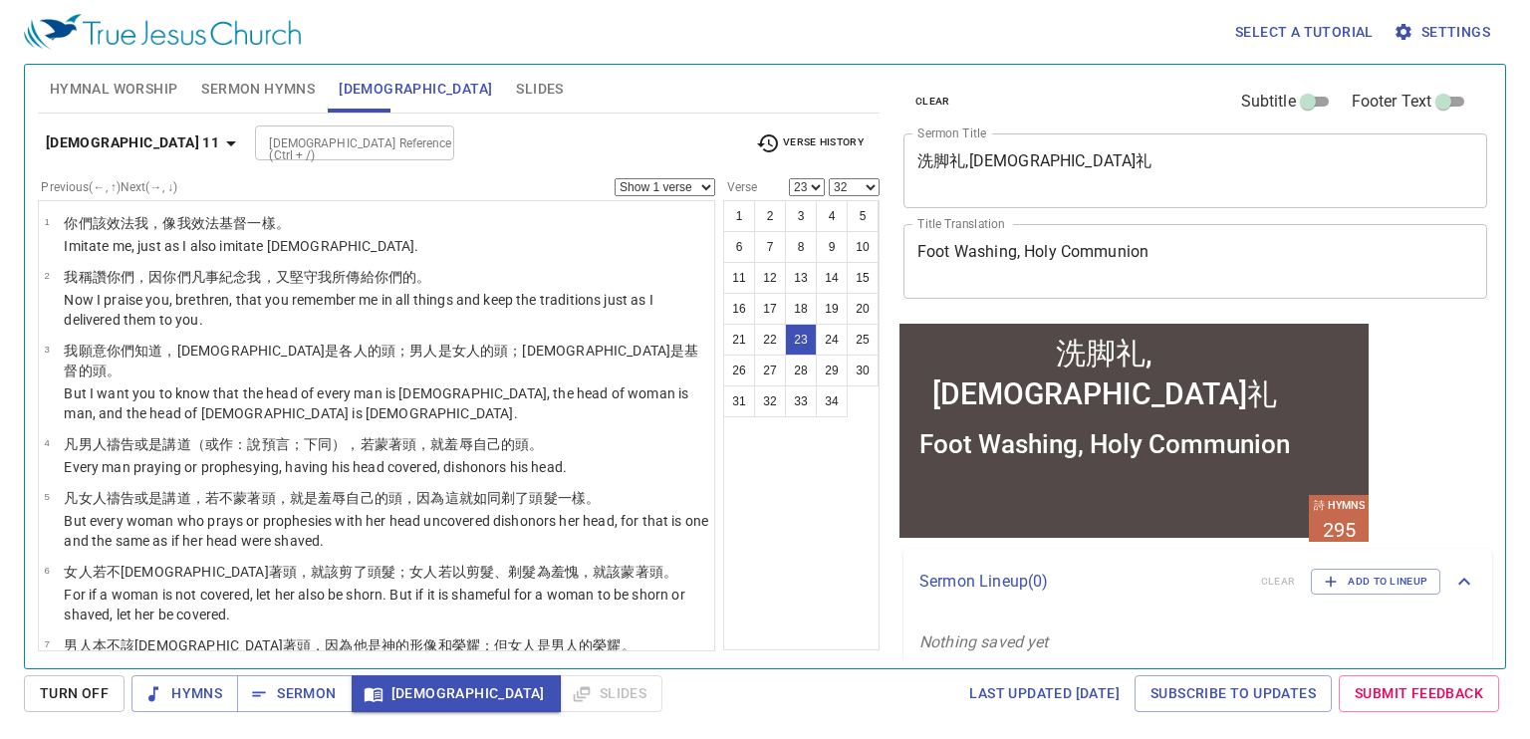
scroll to position [1243, 0]
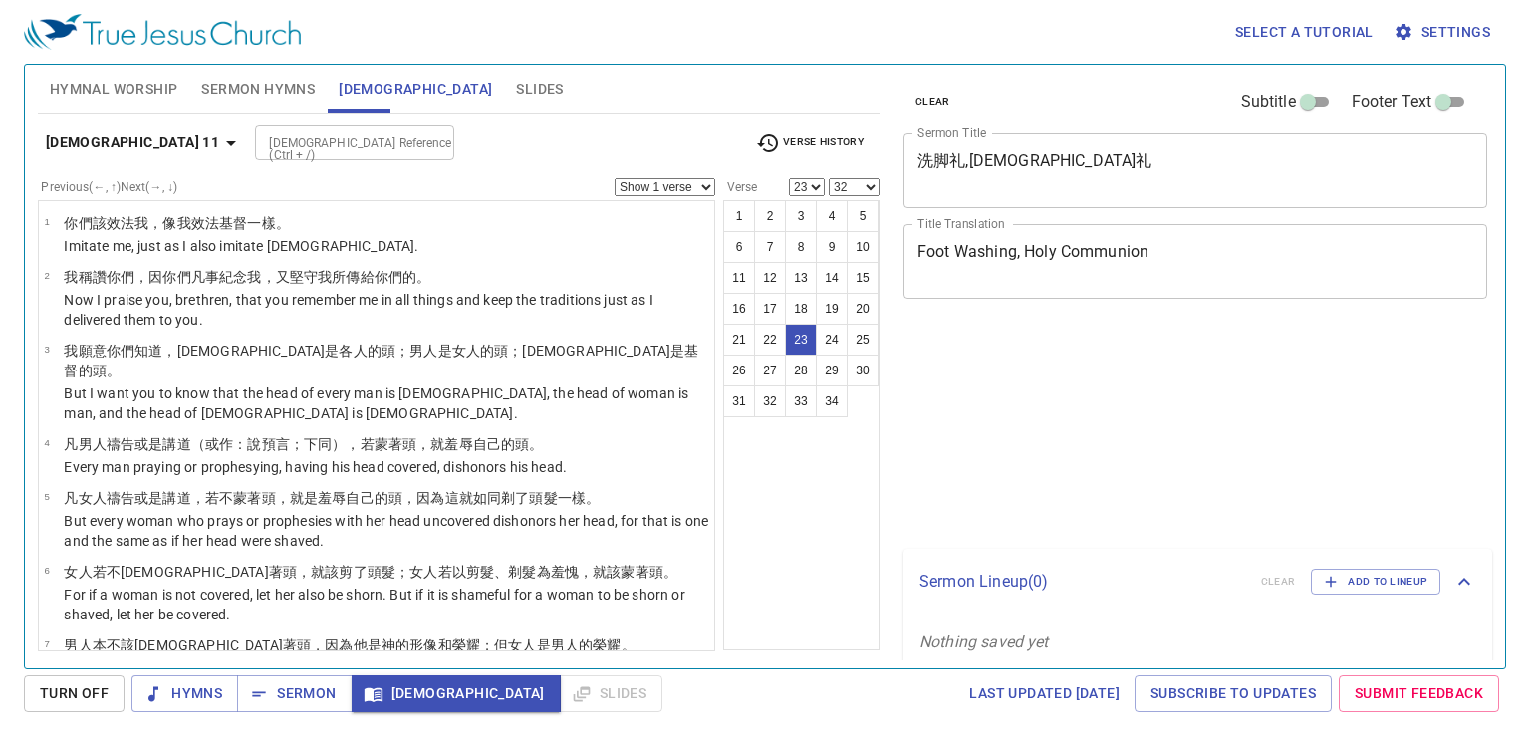
select select "23"
select select "32"
select select "23"
select select "32"
select select "23"
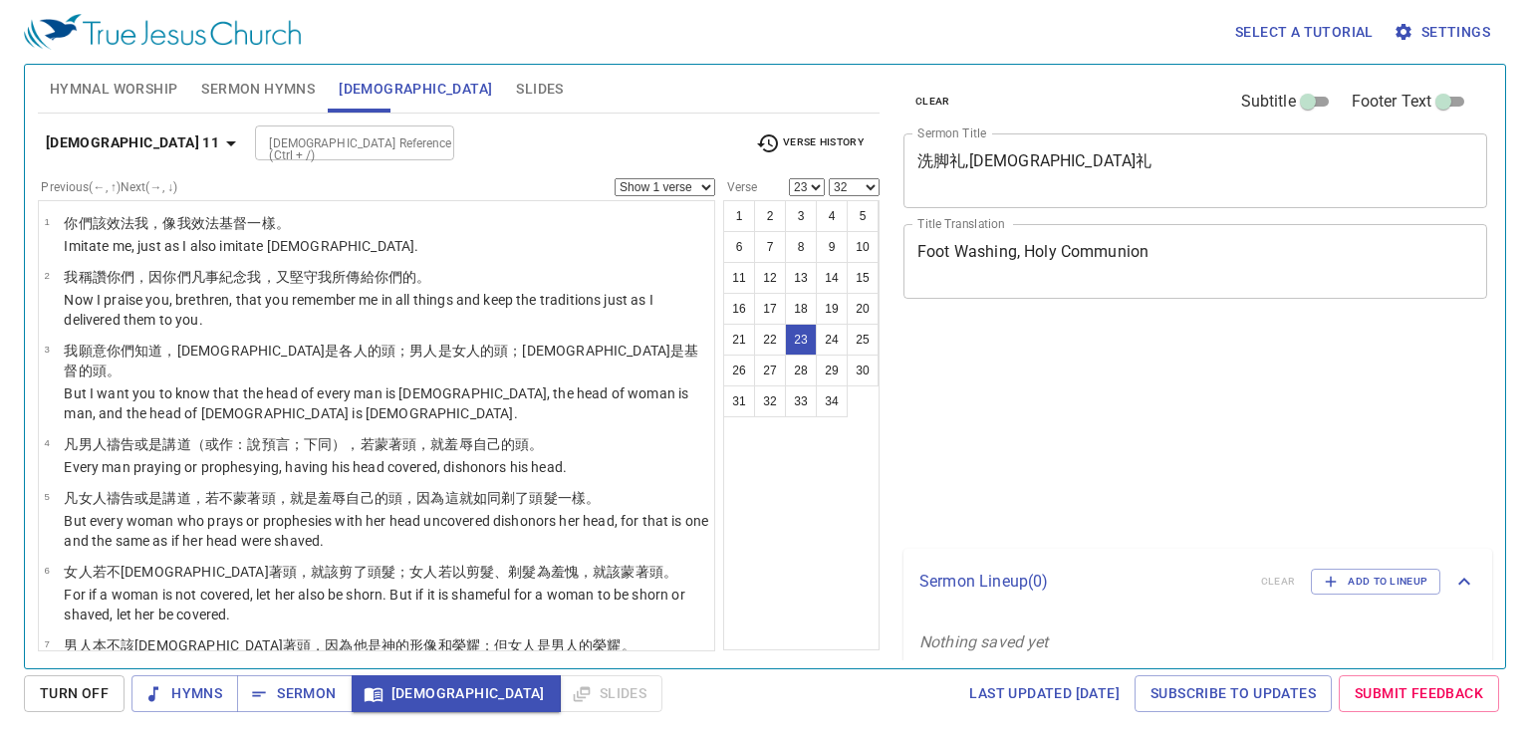
select select "32"
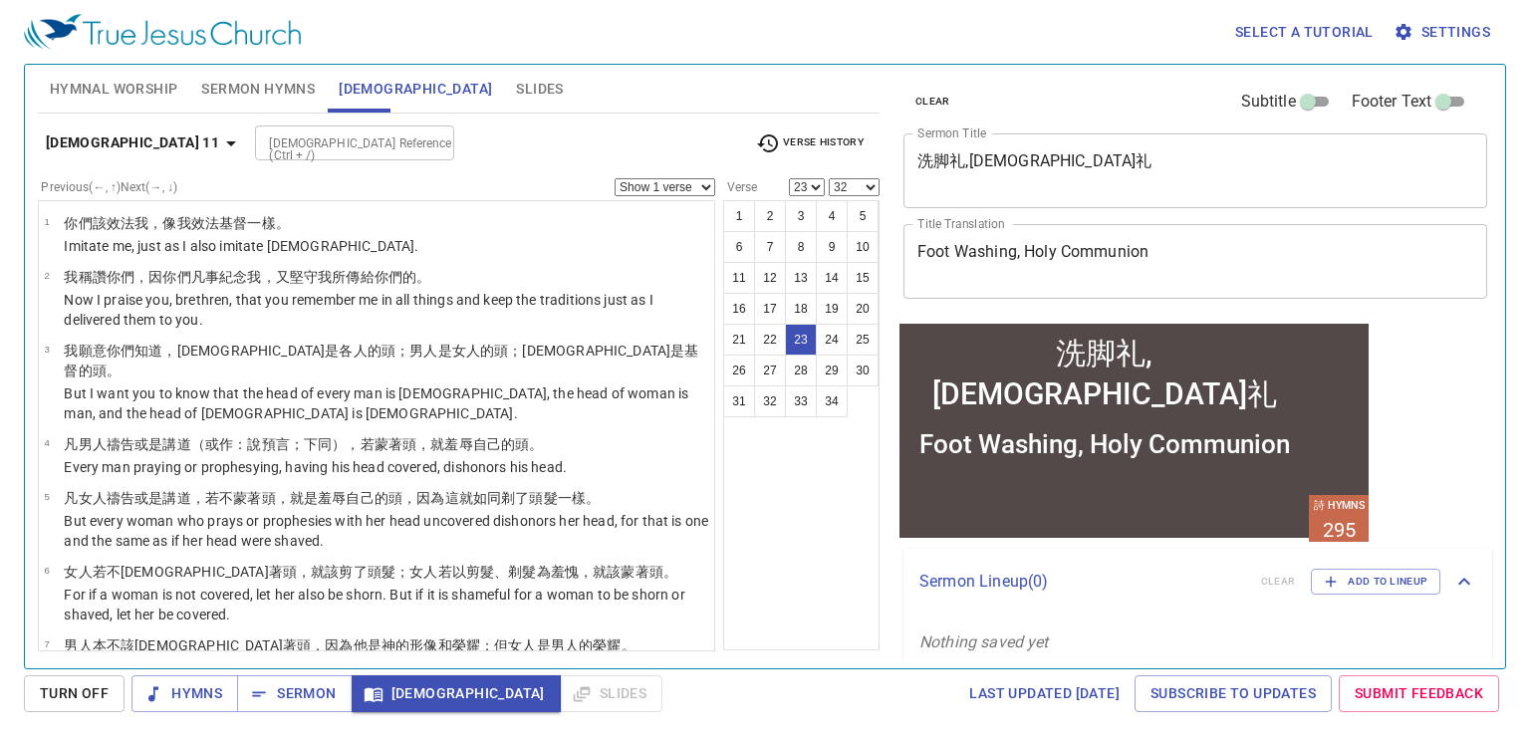
scroll to position [1243, 0]
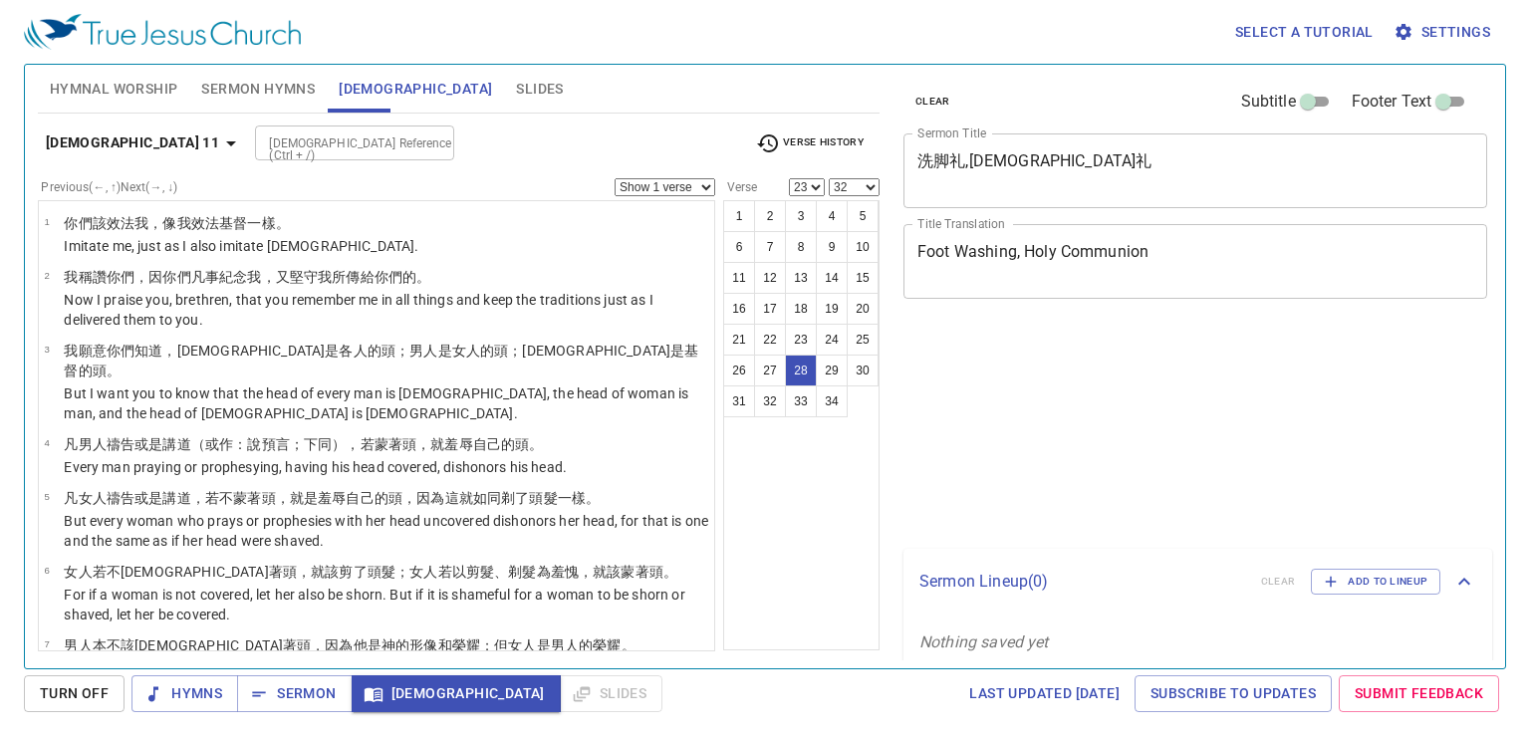
select select "23"
select select "32"
select select "23"
select select "32"
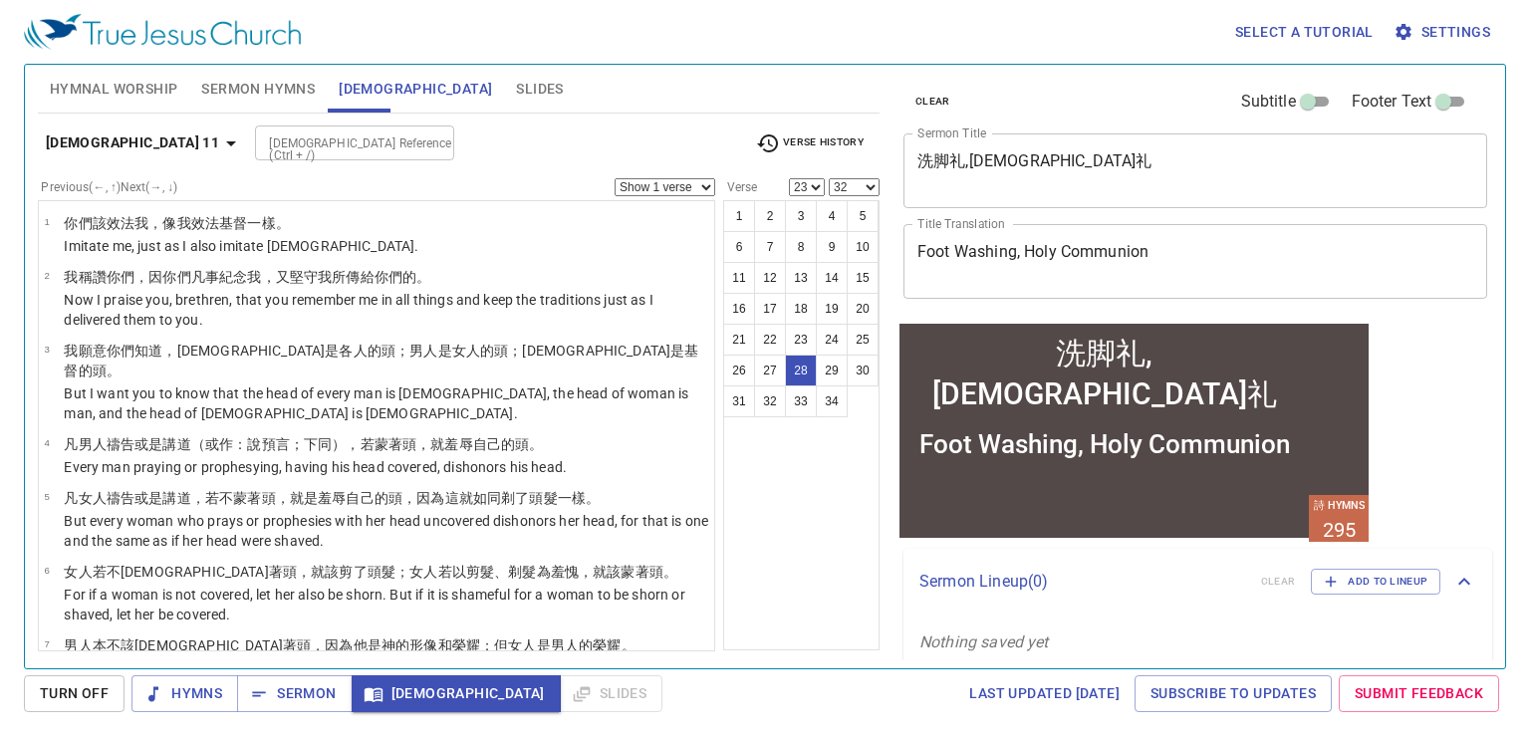
scroll to position [1558, 0]
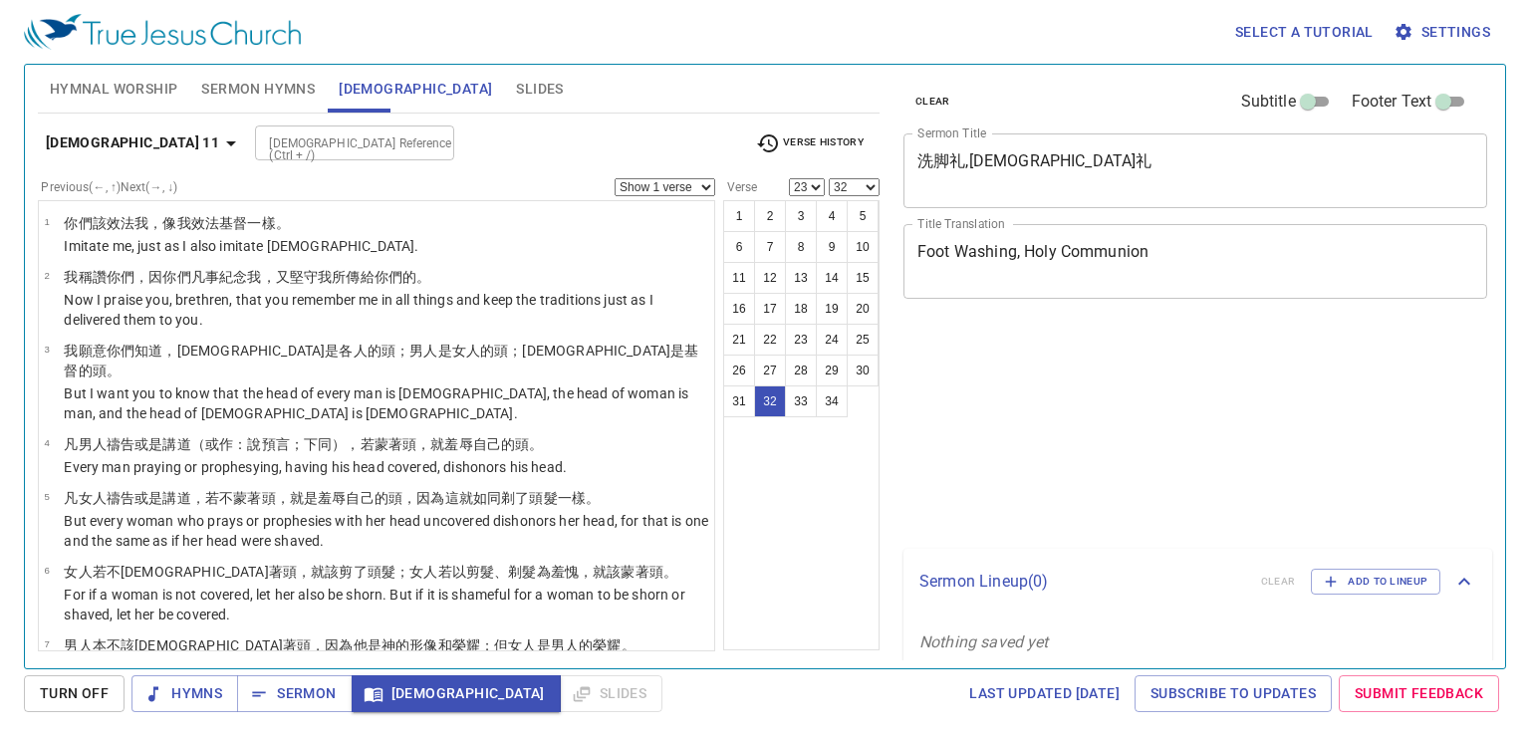
select select "23"
select select "32"
